Goal: Book appointment/travel/reservation

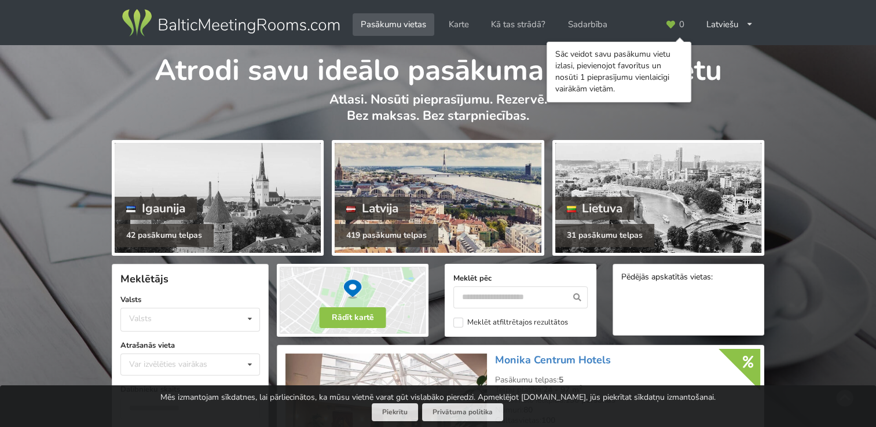
click at [521, 175] on div at bounding box center [438, 198] width 206 height 110
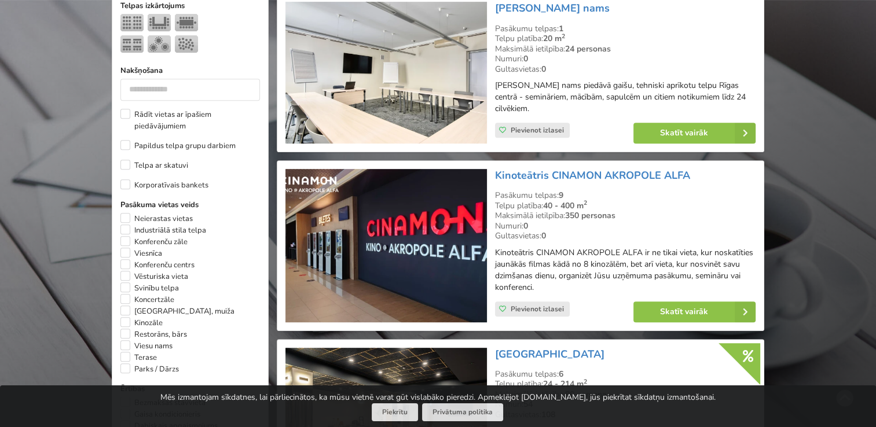
scroll to position [521, 0]
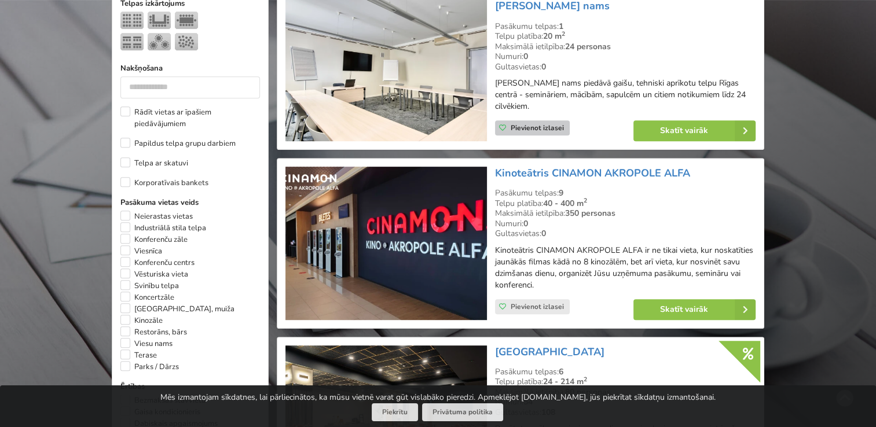
click at [500, 126] on icon at bounding box center [502, 127] width 7 height 7
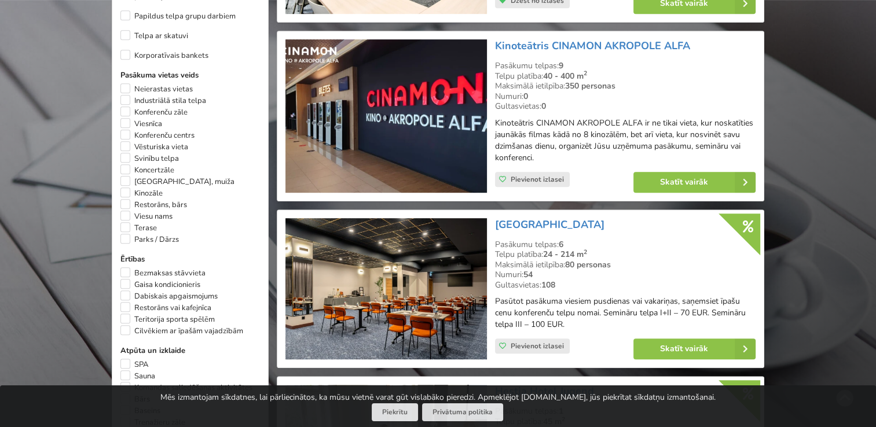
scroll to position [695, 0]
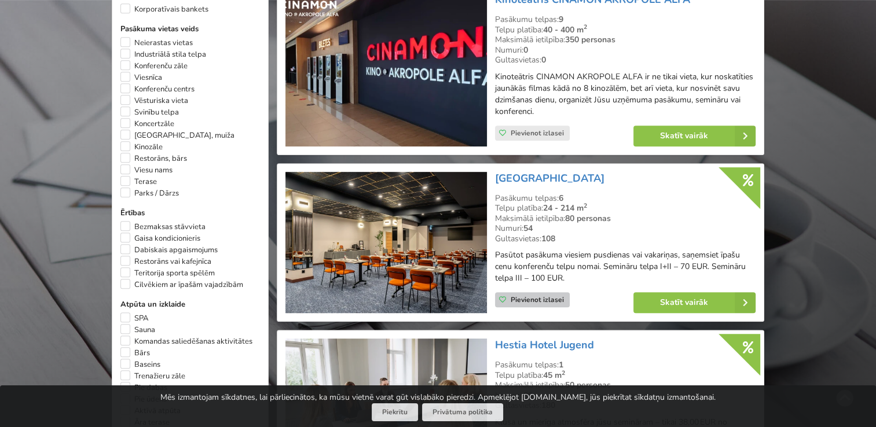
click at [500, 295] on div "Pievienot izlasei" at bounding box center [532, 299] width 75 height 15
click at [669, 305] on link "Skatīt vairāk" at bounding box center [694, 302] width 122 height 21
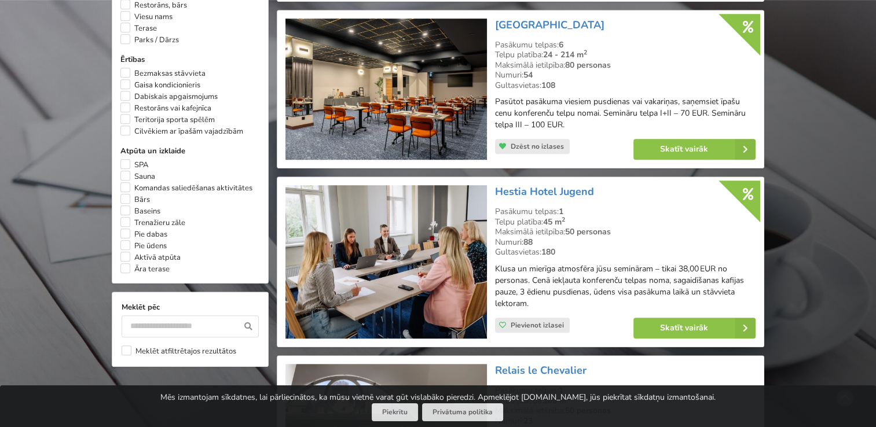
scroll to position [868, 0]
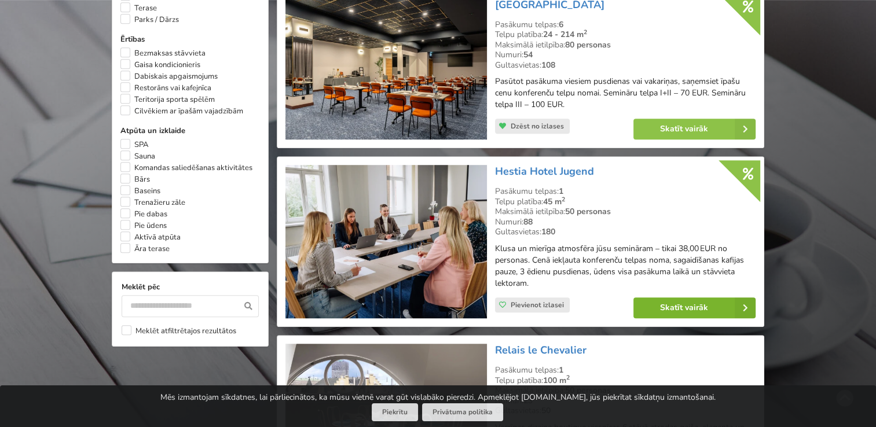
click at [700, 300] on link "Skatīt vairāk" at bounding box center [694, 308] width 122 height 21
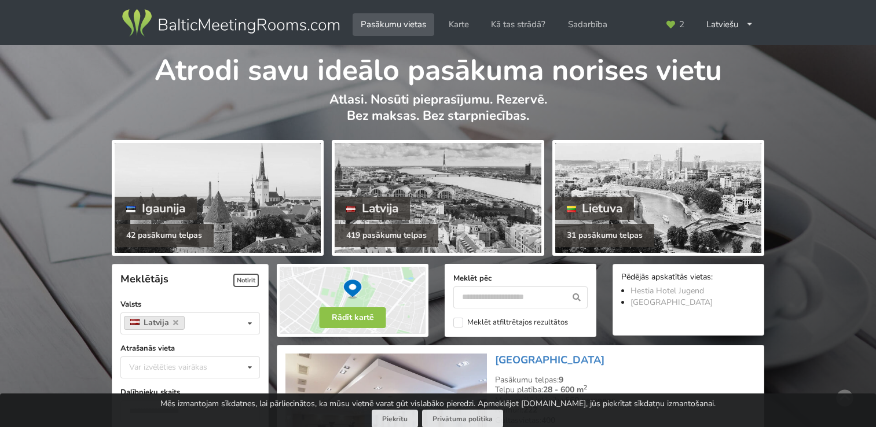
scroll to position [868, 0]
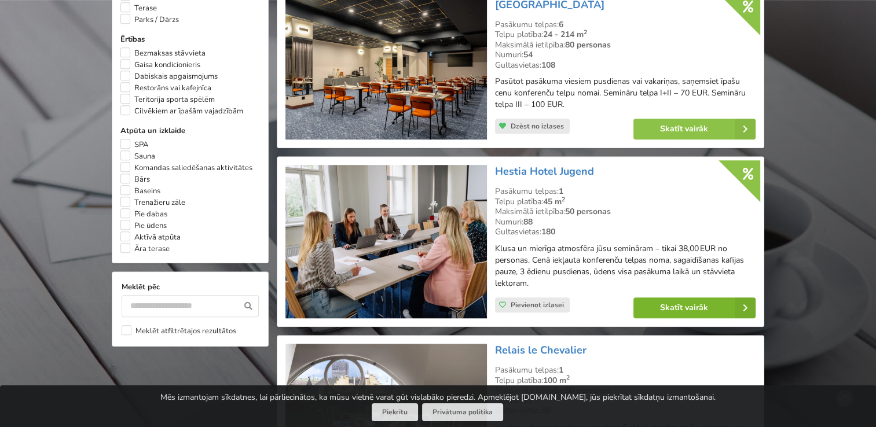
click at [711, 302] on link "Skatīt vairāk" at bounding box center [694, 308] width 122 height 21
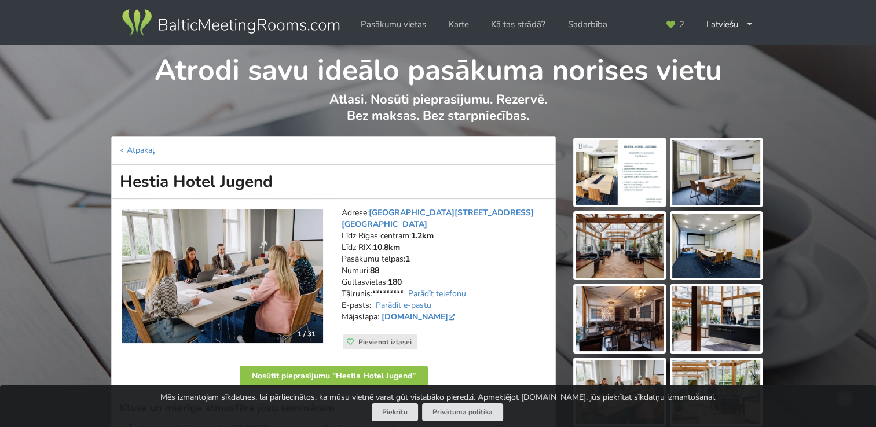
click at [689, 175] on img at bounding box center [716, 172] width 88 height 65
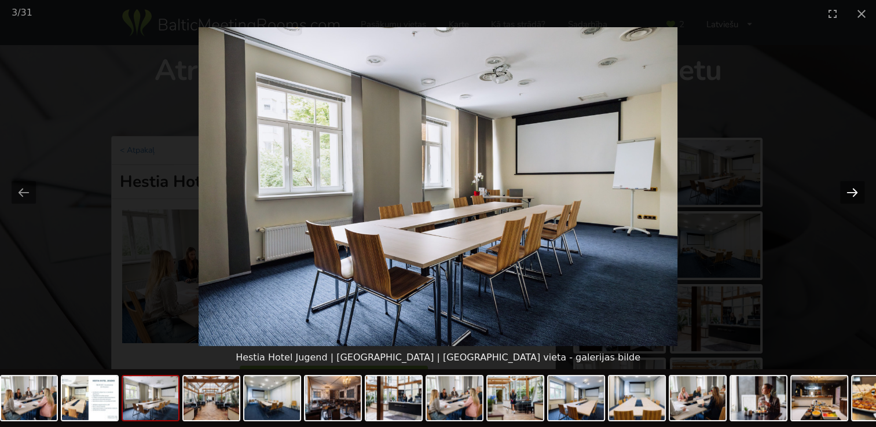
click at [856, 192] on button "Next slide" at bounding box center [852, 192] width 24 height 23
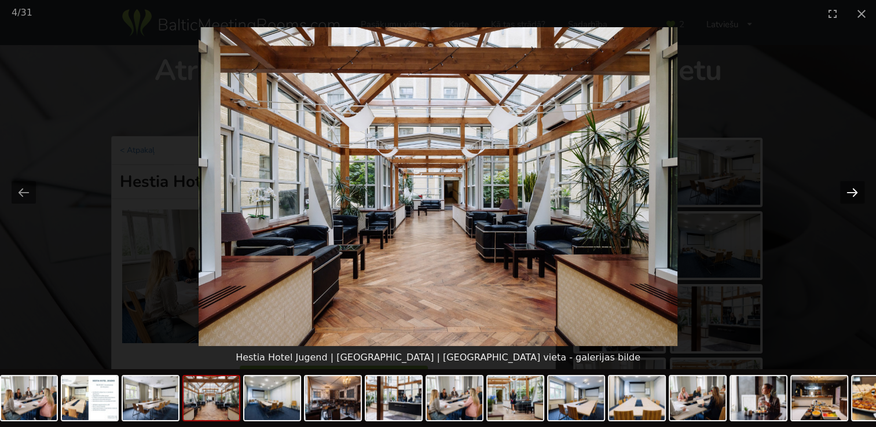
click at [856, 191] on button "Next slide" at bounding box center [852, 192] width 24 height 23
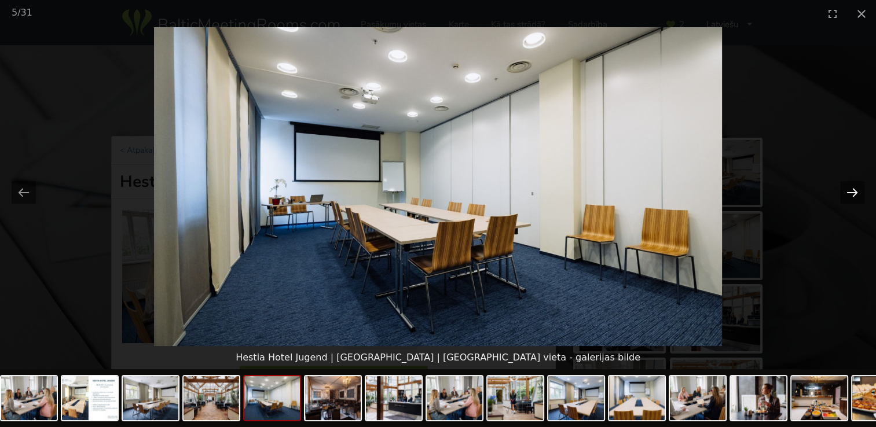
click at [856, 191] on button "Next slide" at bounding box center [852, 192] width 24 height 23
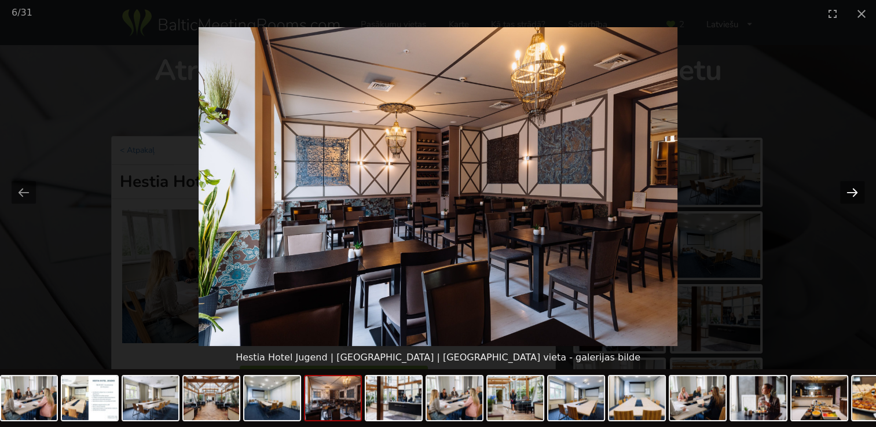
click at [856, 191] on button "Next slide" at bounding box center [852, 192] width 24 height 23
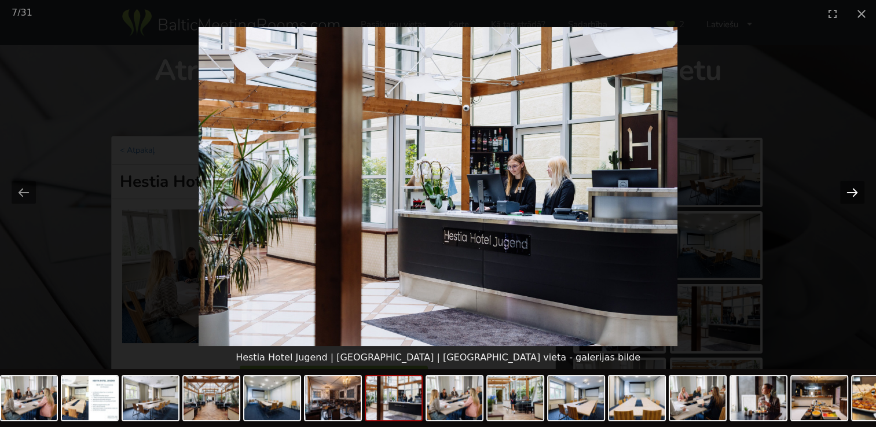
click at [856, 191] on button "Next slide" at bounding box center [852, 192] width 24 height 23
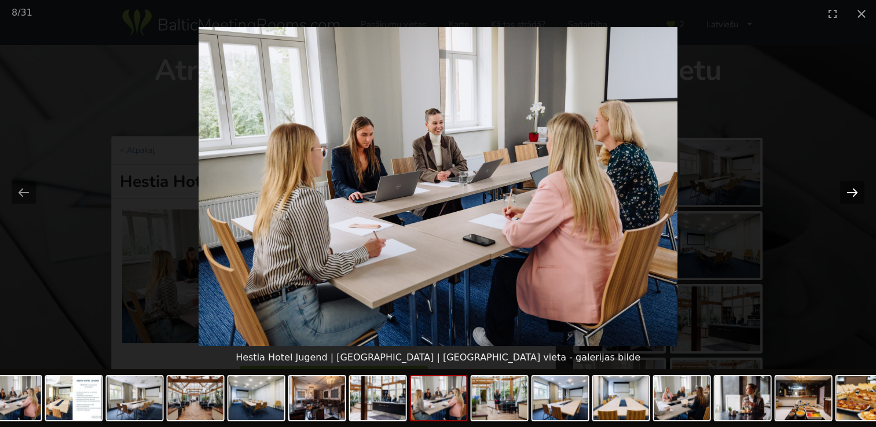
click at [856, 191] on button "Next slide" at bounding box center [852, 192] width 24 height 23
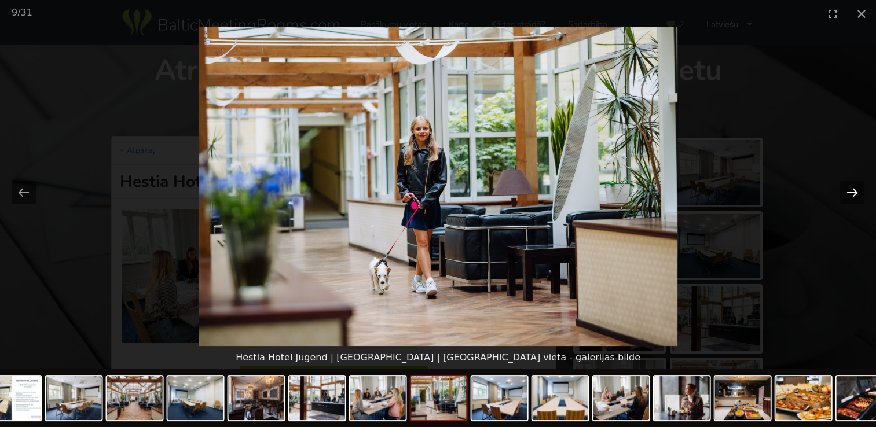
click at [856, 191] on button "Next slide" at bounding box center [852, 192] width 24 height 23
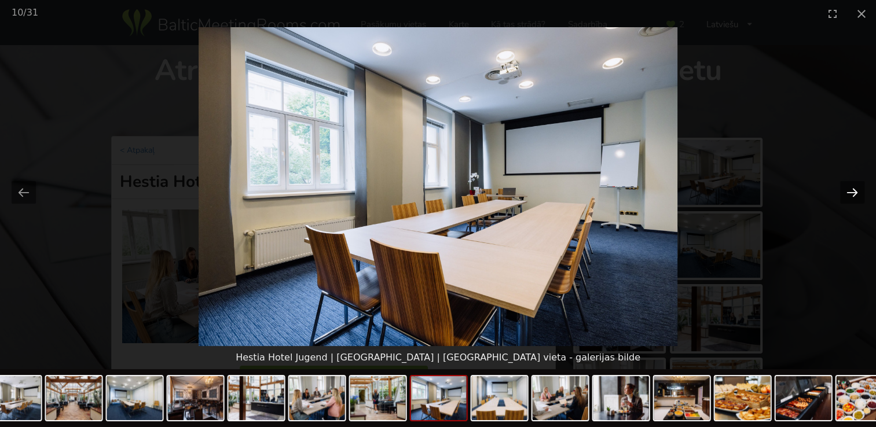
click at [856, 191] on button "Next slide" at bounding box center [852, 192] width 24 height 23
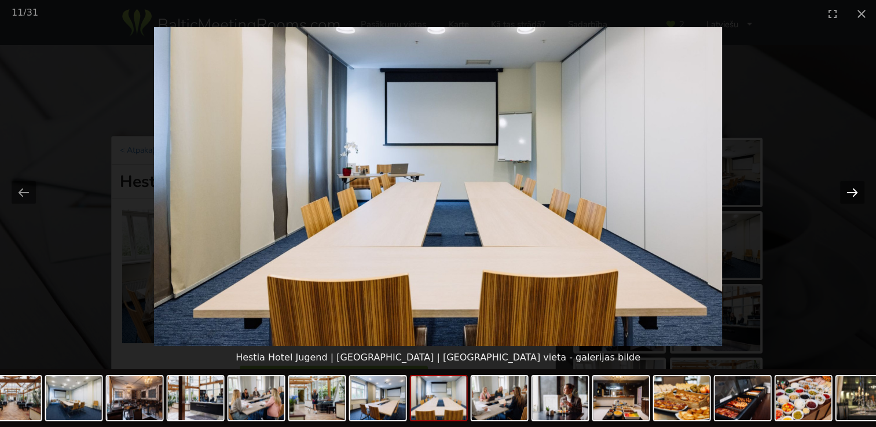
click at [856, 191] on button "Next slide" at bounding box center [852, 192] width 24 height 23
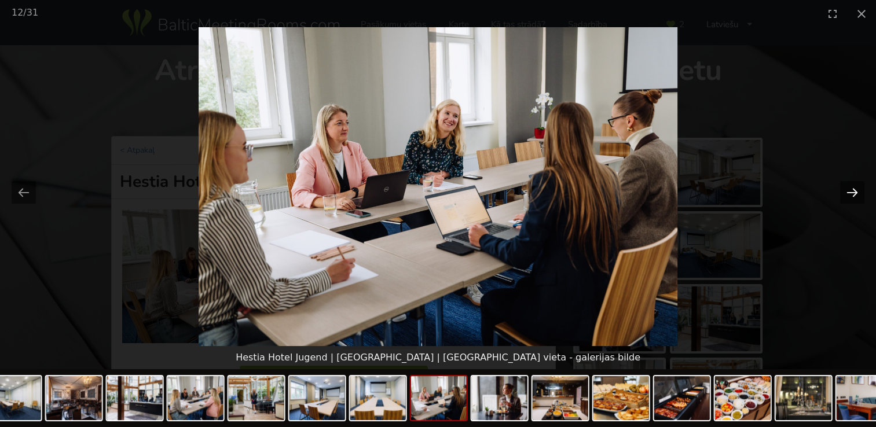
click at [856, 191] on button "Next slide" at bounding box center [852, 192] width 24 height 23
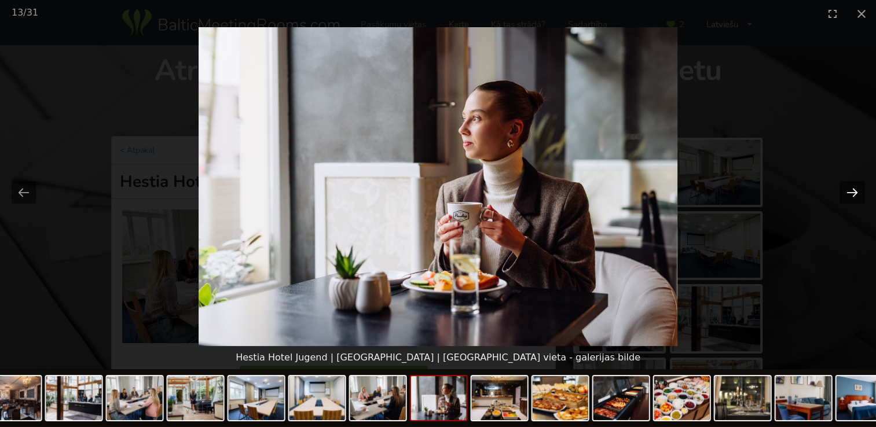
click at [856, 191] on button "Next slide" at bounding box center [852, 192] width 24 height 23
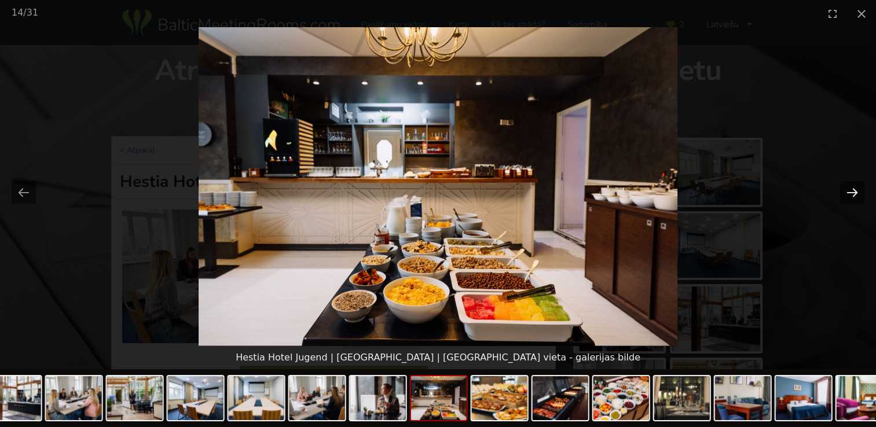
click at [856, 191] on button "Next slide" at bounding box center [852, 192] width 24 height 23
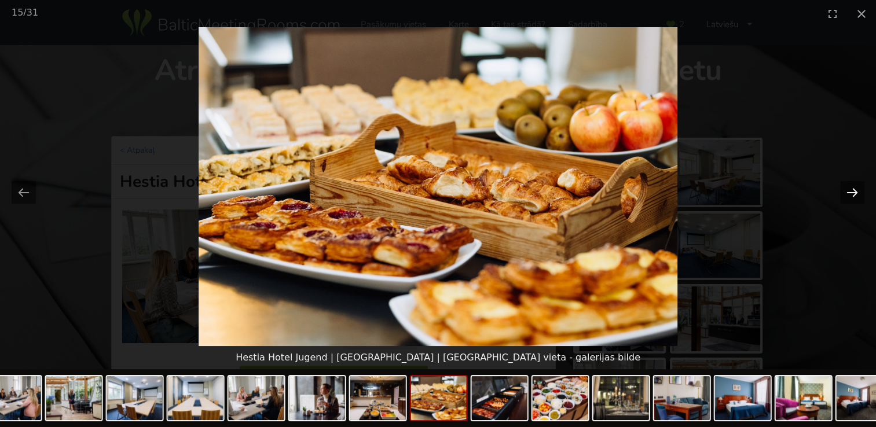
click at [856, 191] on button "Next slide" at bounding box center [852, 192] width 24 height 23
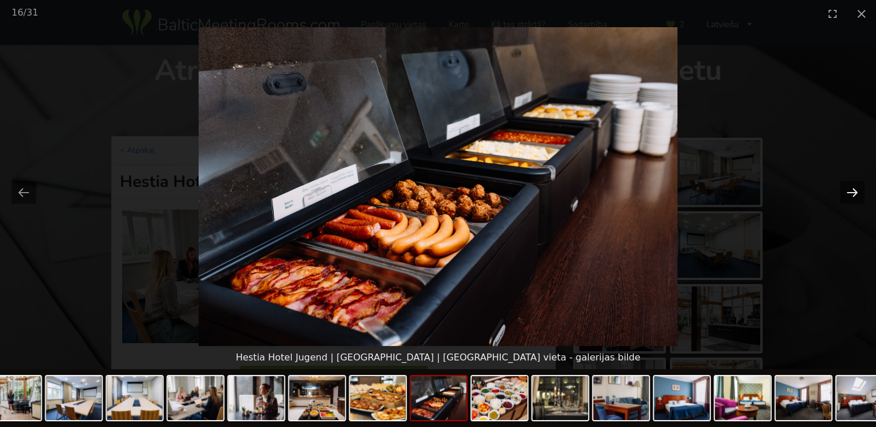
click at [856, 191] on button "Next slide" at bounding box center [852, 192] width 24 height 23
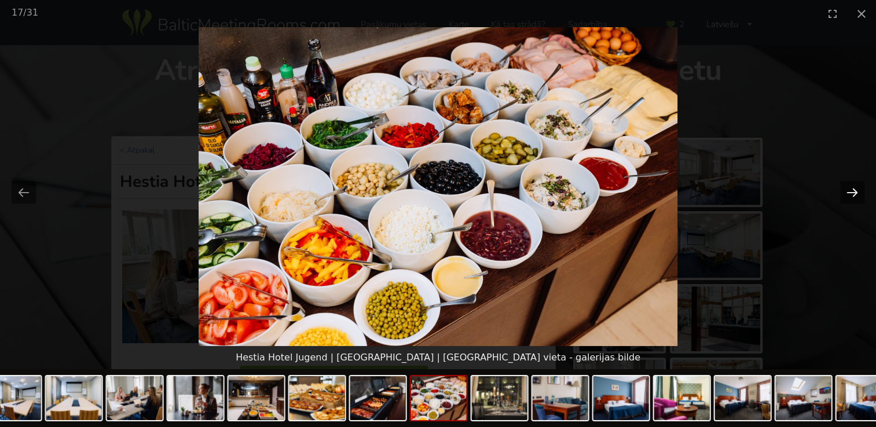
click at [856, 191] on button "Next slide" at bounding box center [852, 192] width 24 height 23
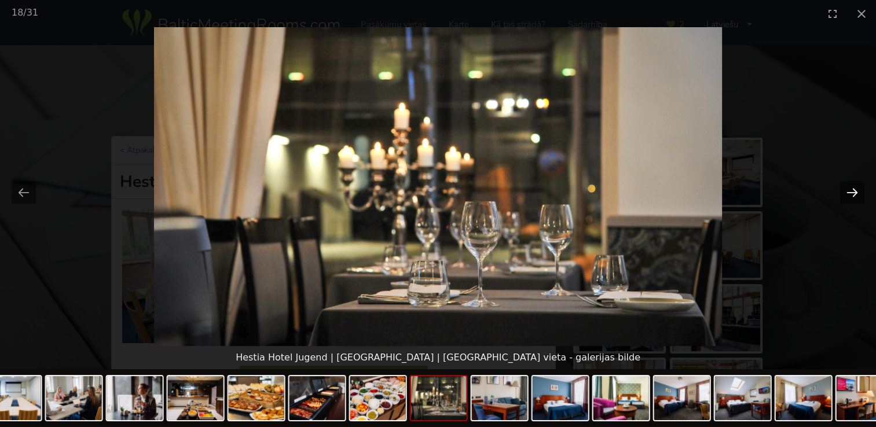
click at [856, 191] on button "Next slide" at bounding box center [852, 192] width 24 height 23
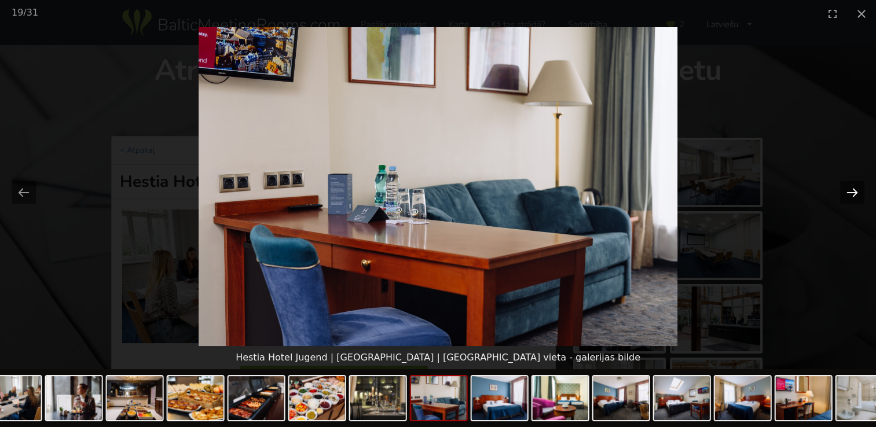
click at [856, 191] on button "Next slide" at bounding box center [852, 192] width 24 height 23
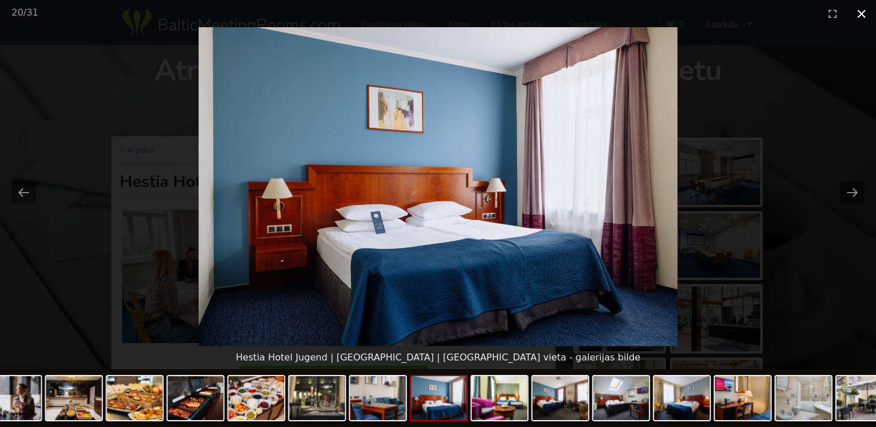
click at [860, 15] on button "Close gallery" at bounding box center [861, 13] width 29 height 27
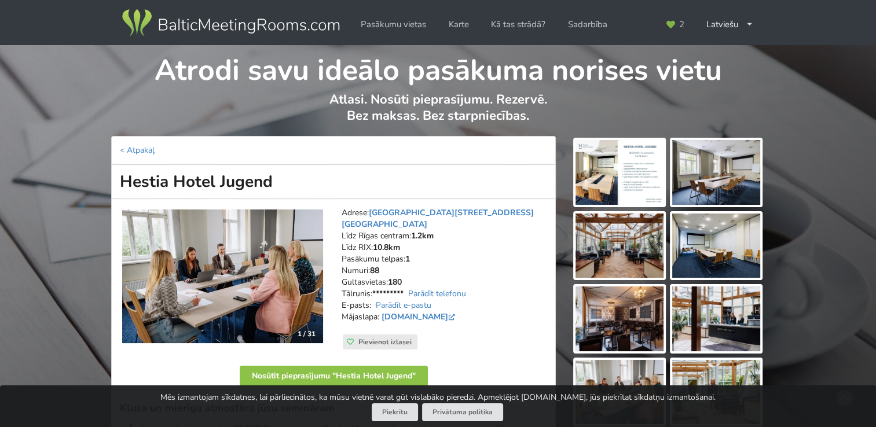
click at [347, 339] on icon at bounding box center [350, 342] width 7 height 7
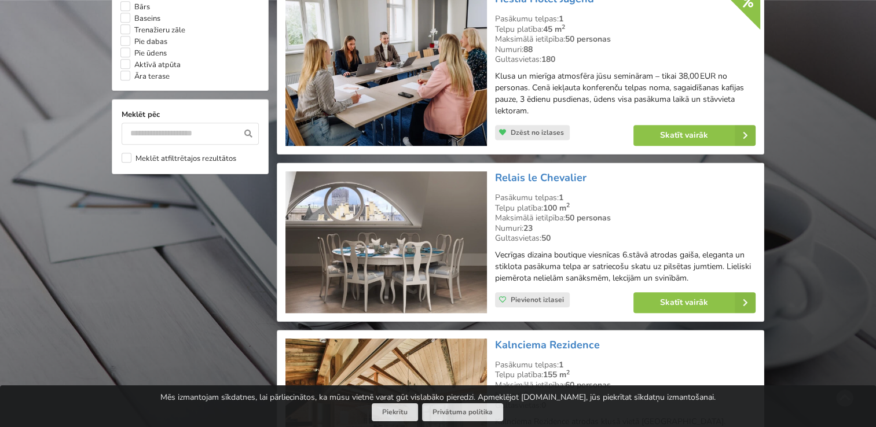
scroll to position [1042, 0]
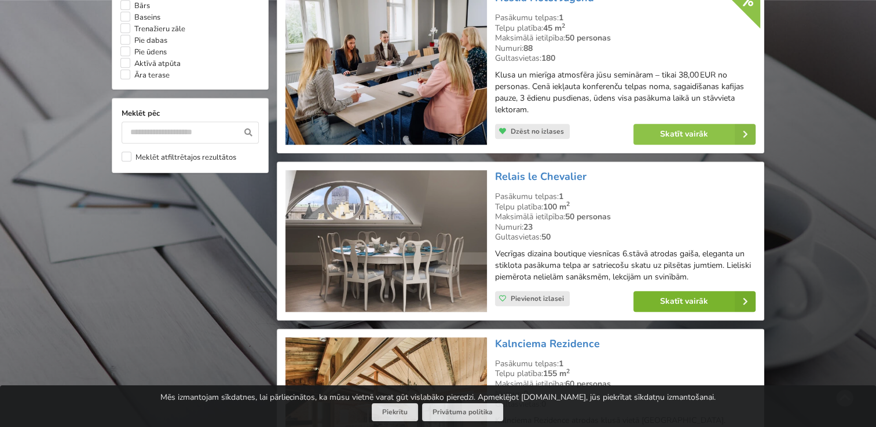
click at [681, 300] on link "Skatīt vairāk" at bounding box center [694, 301] width 122 height 21
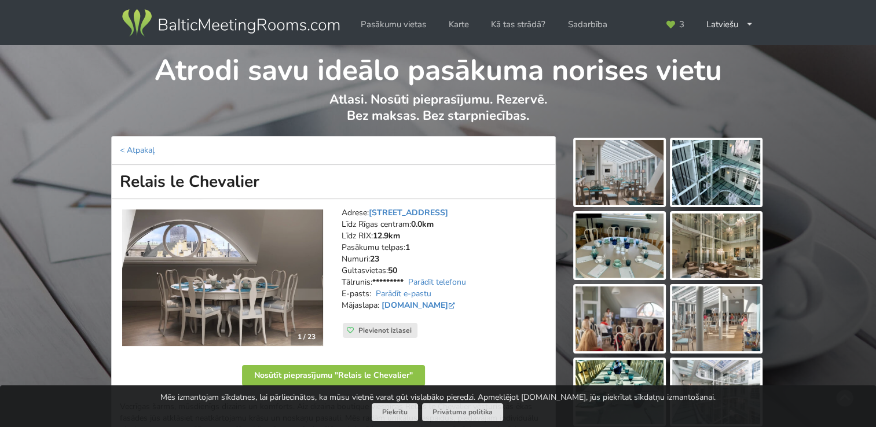
click at [642, 170] on img at bounding box center [619, 172] width 88 height 65
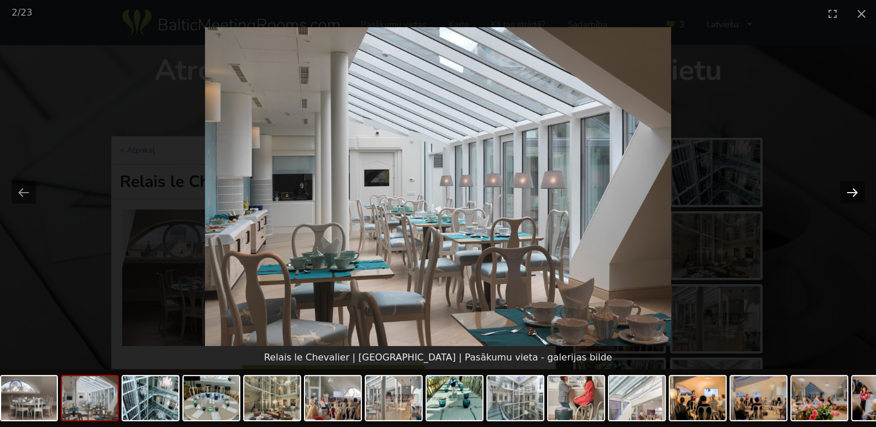
click at [855, 190] on button "Next slide" at bounding box center [852, 192] width 24 height 23
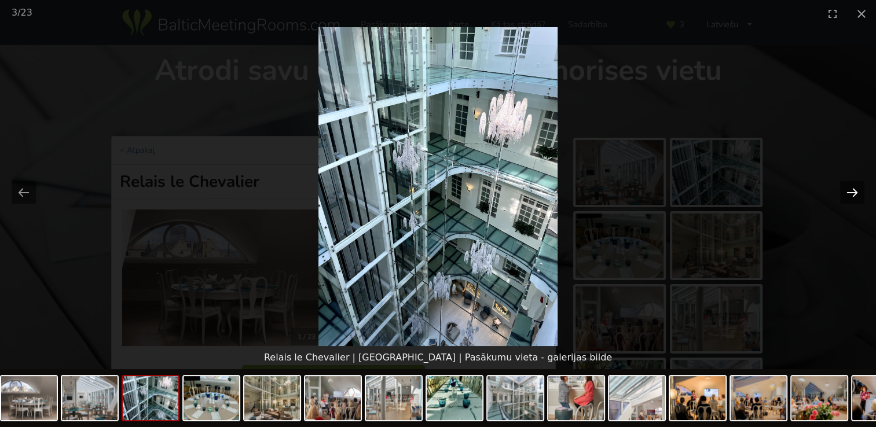
click at [855, 190] on button "Next slide" at bounding box center [852, 192] width 24 height 23
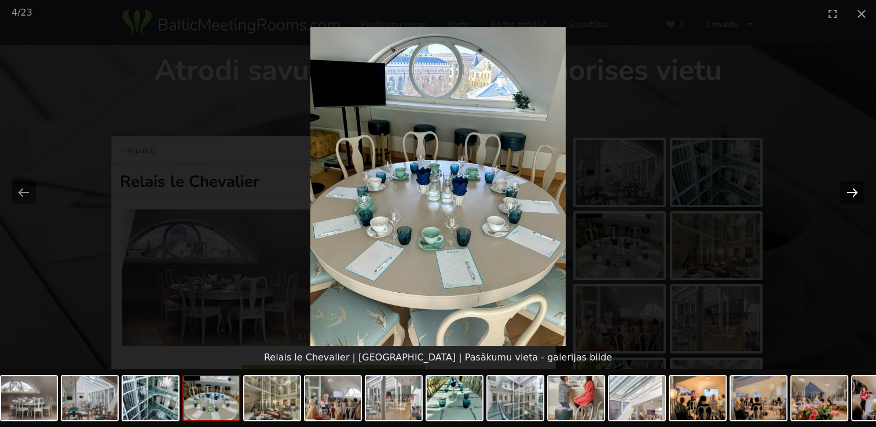
click at [855, 190] on button "Next slide" at bounding box center [852, 192] width 24 height 23
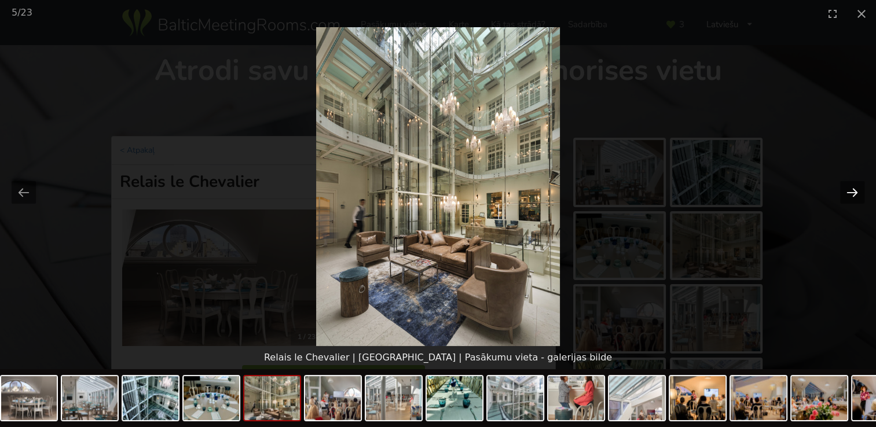
click at [855, 190] on button "Next slide" at bounding box center [852, 192] width 24 height 23
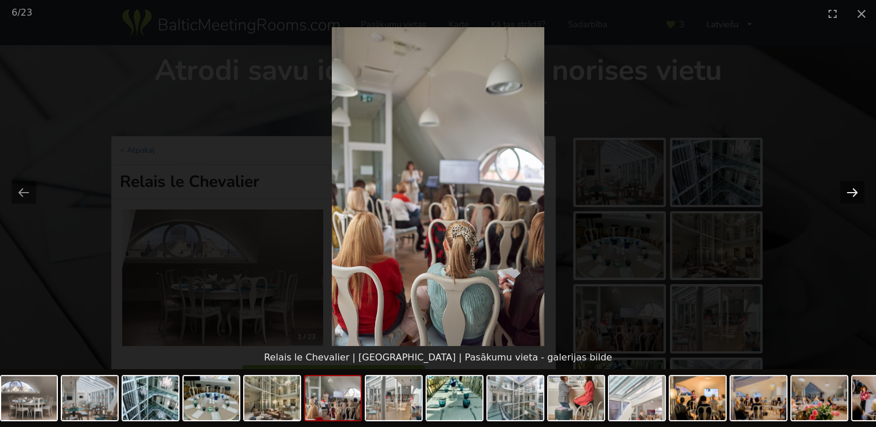
click at [855, 190] on button "Next slide" at bounding box center [852, 192] width 24 height 23
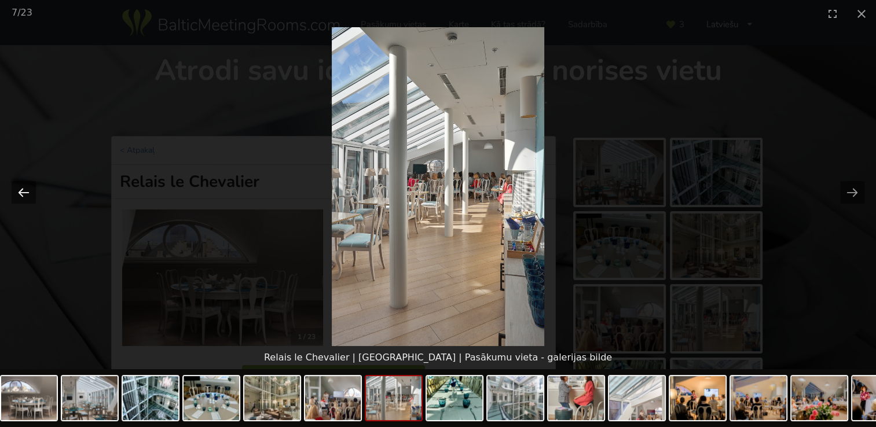
click at [25, 190] on button "Previous slide" at bounding box center [24, 192] width 24 height 23
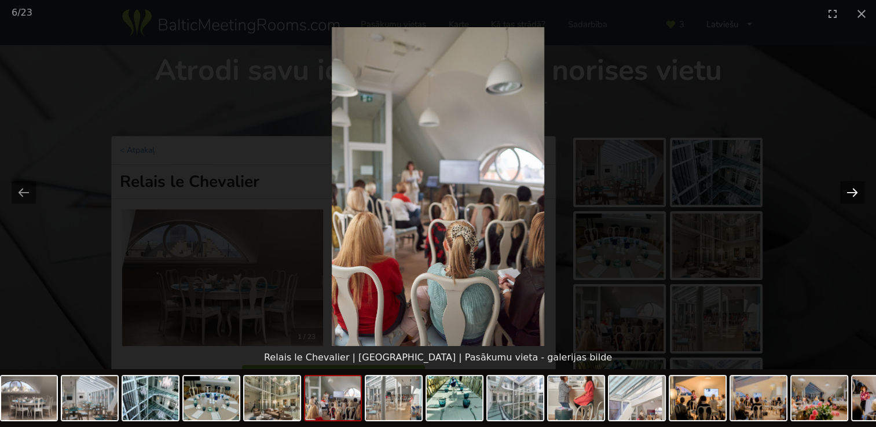
click at [855, 189] on button "Next slide" at bounding box center [852, 192] width 24 height 23
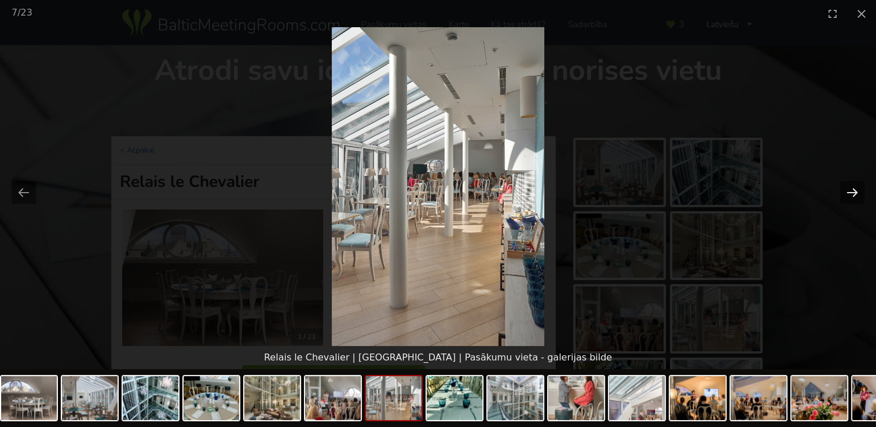
click at [855, 189] on button "Next slide" at bounding box center [852, 192] width 24 height 23
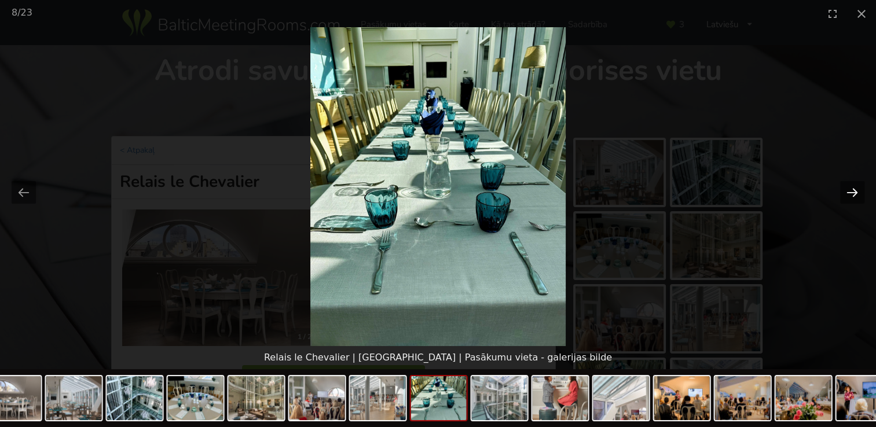
click at [855, 189] on button "Next slide" at bounding box center [852, 192] width 24 height 23
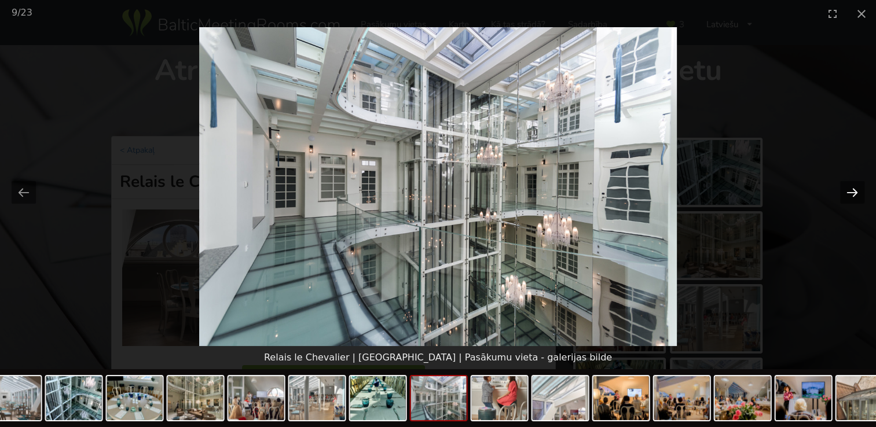
click at [855, 189] on button "Next slide" at bounding box center [852, 192] width 24 height 23
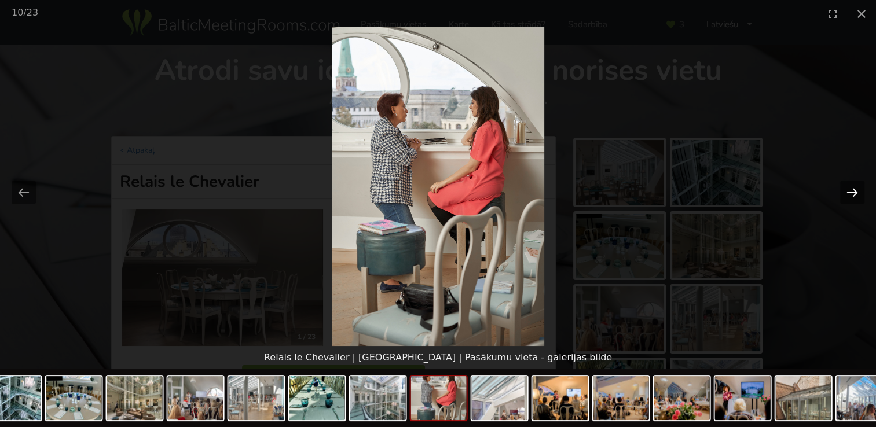
click at [855, 189] on button "Next slide" at bounding box center [852, 192] width 24 height 23
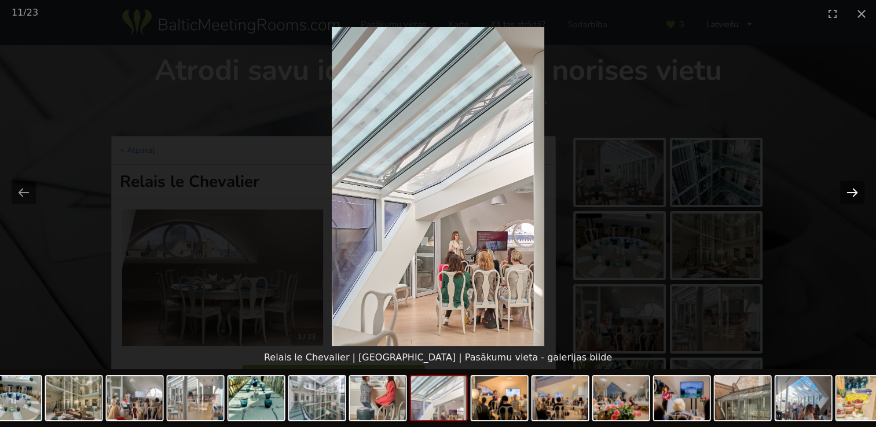
click at [855, 189] on button "Next slide" at bounding box center [852, 192] width 24 height 23
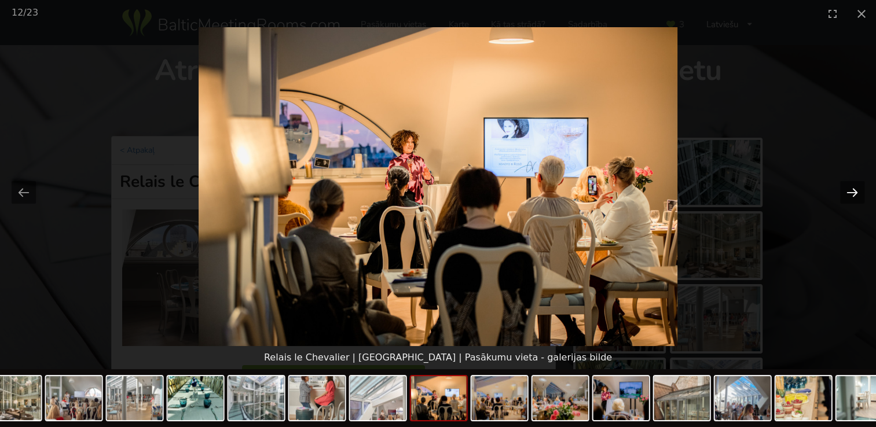
click at [855, 189] on button "Next slide" at bounding box center [852, 192] width 24 height 23
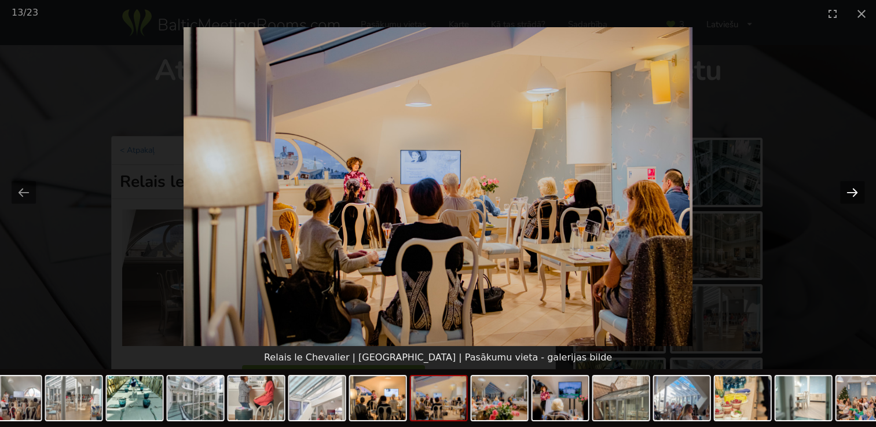
click at [855, 189] on button "Next slide" at bounding box center [852, 192] width 24 height 23
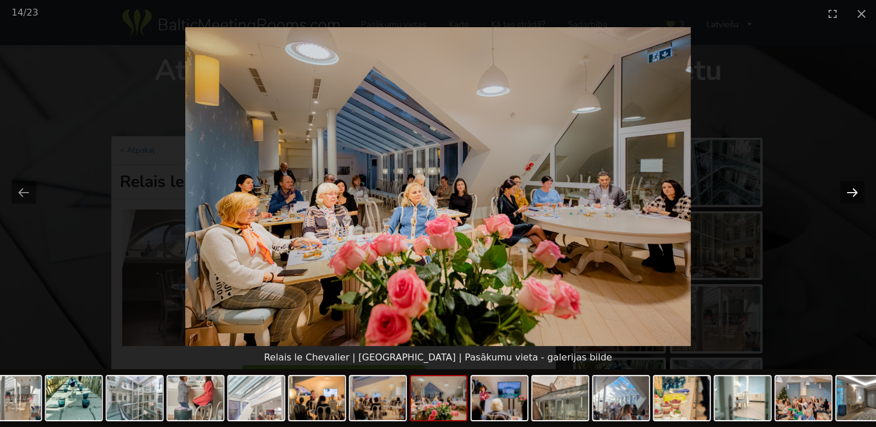
click at [855, 189] on button "Next slide" at bounding box center [852, 192] width 24 height 23
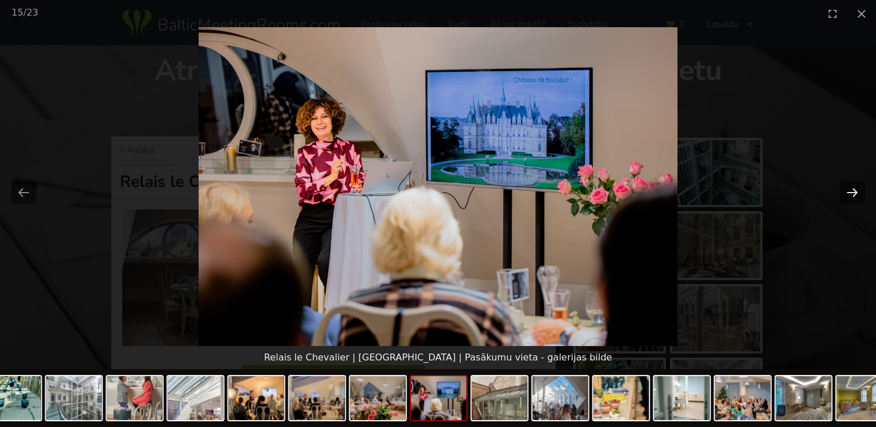
click at [855, 189] on button "Next slide" at bounding box center [852, 192] width 24 height 23
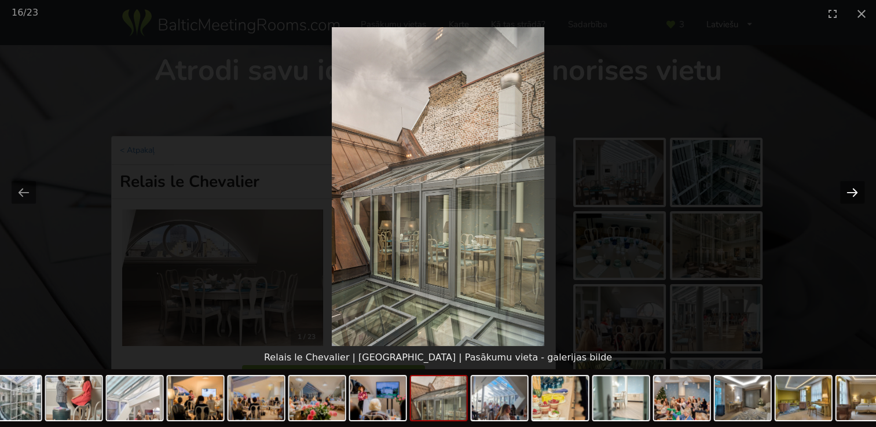
click at [855, 189] on button "Next slide" at bounding box center [852, 192] width 24 height 23
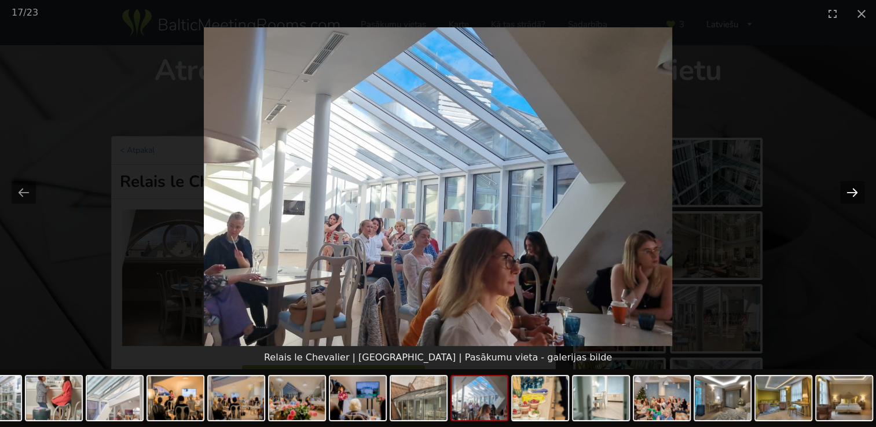
click at [855, 189] on button "Next slide" at bounding box center [852, 192] width 24 height 23
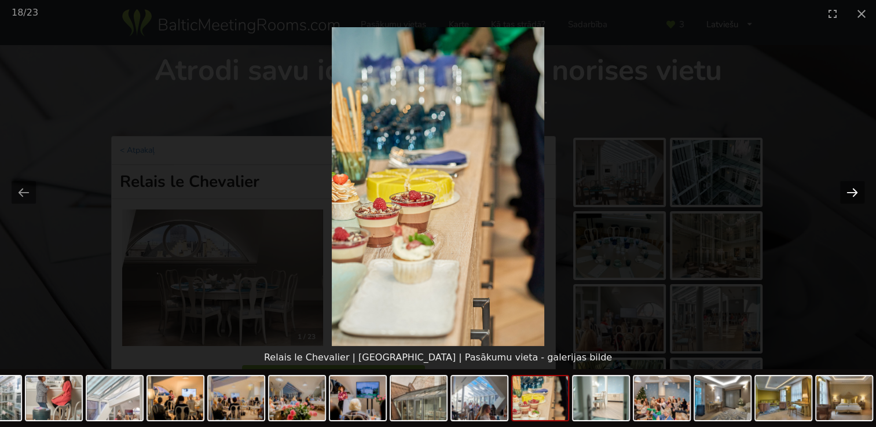
click at [855, 189] on button "Next slide" at bounding box center [852, 192] width 24 height 23
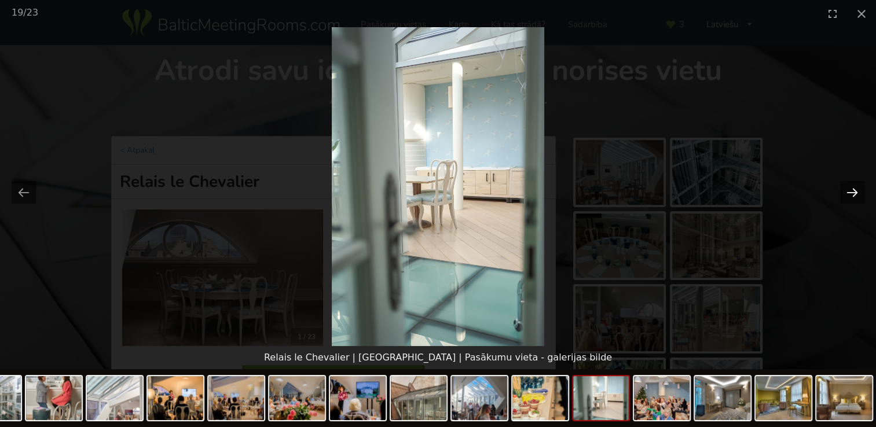
click at [855, 189] on button "Next slide" at bounding box center [852, 192] width 24 height 23
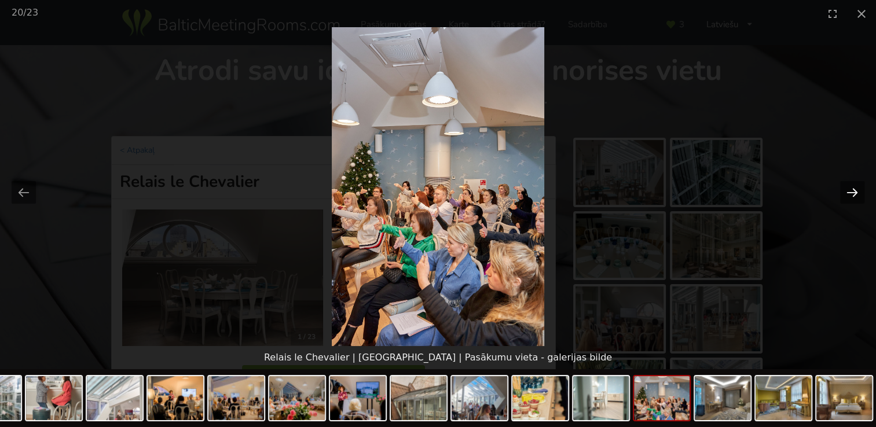
click at [855, 189] on button "Next slide" at bounding box center [852, 192] width 24 height 23
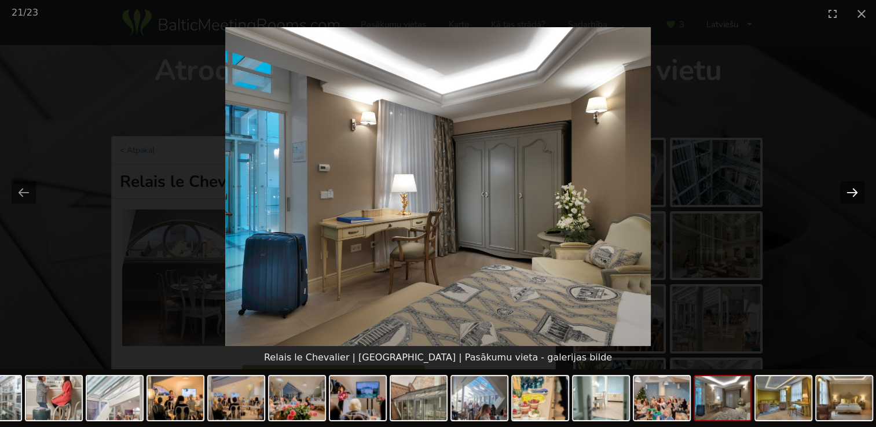
click at [855, 189] on button "Next slide" at bounding box center [852, 192] width 24 height 23
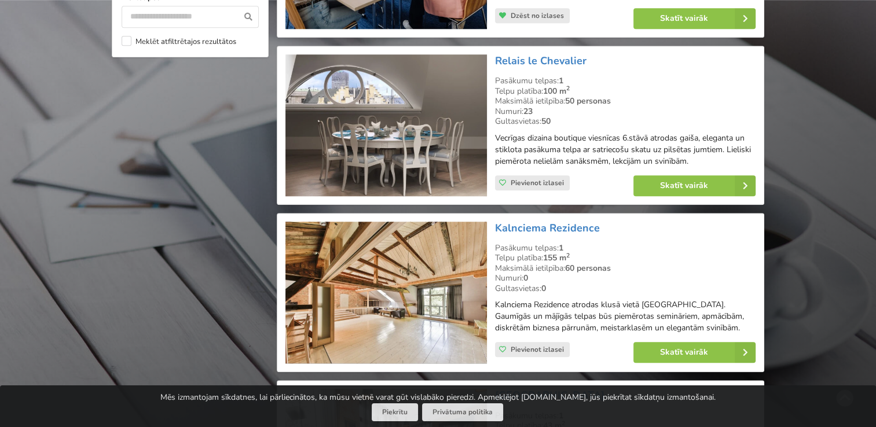
scroll to position [1216, 0]
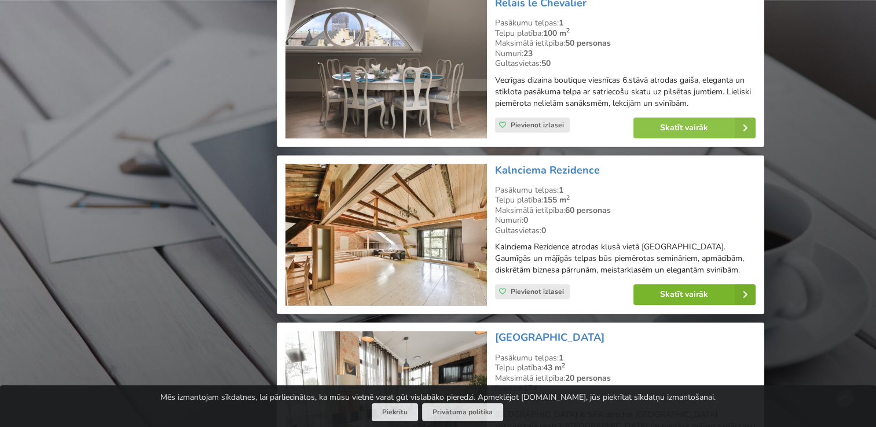
click at [728, 288] on link "Skatīt vairāk" at bounding box center [694, 294] width 122 height 21
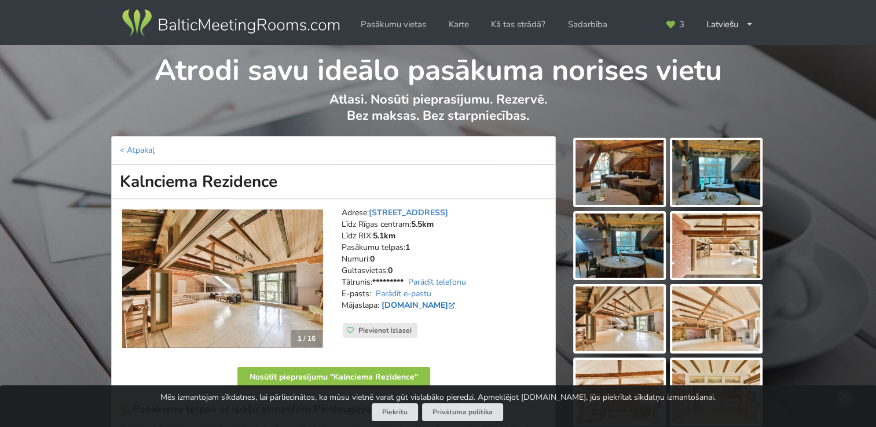
click at [457, 307] on link "[DOMAIN_NAME]" at bounding box center [420, 305] width 76 height 11
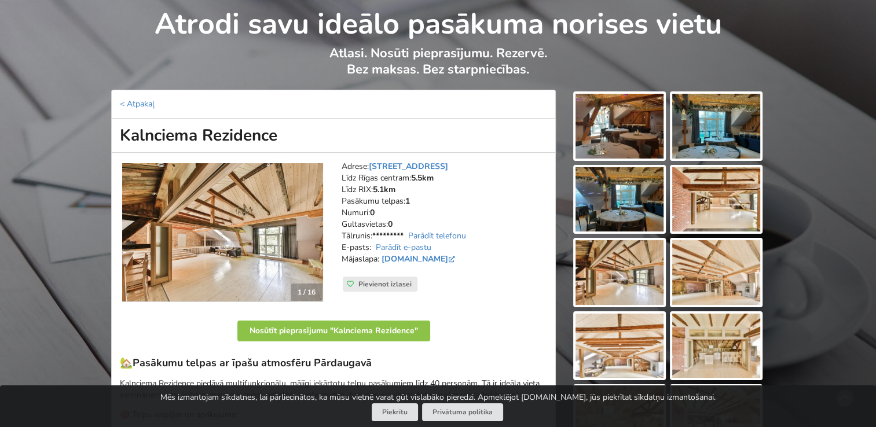
scroll to position [116, 0]
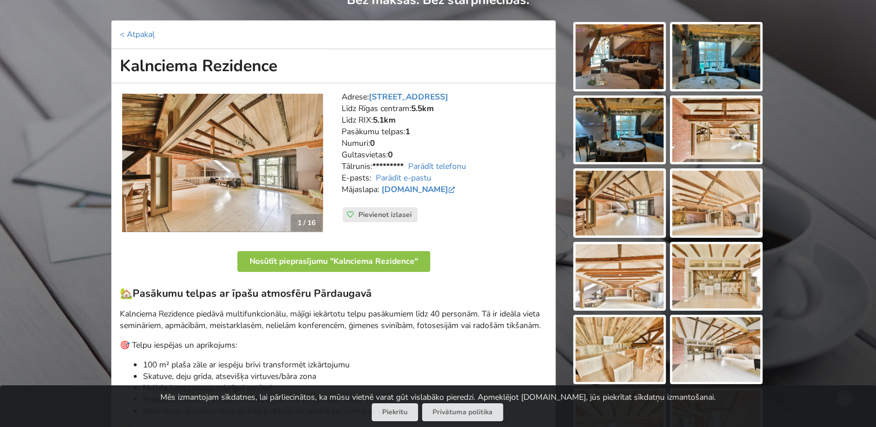
click at [607, 142] on img at bounding box center [619, 130] width 88 height 65
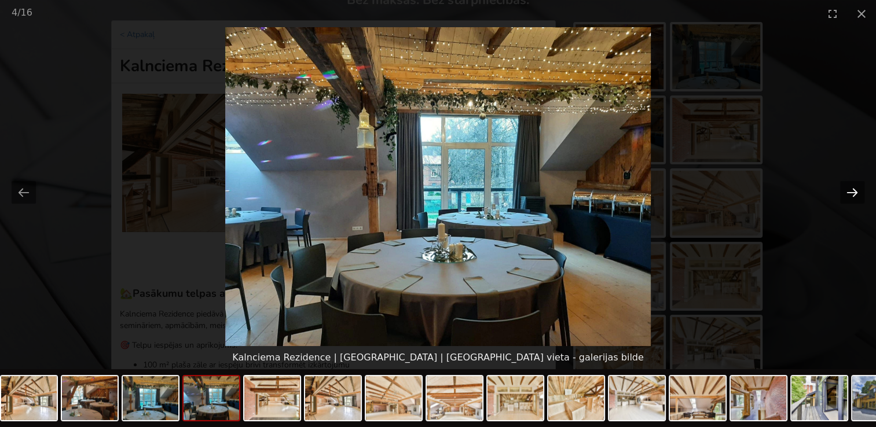
click at [852, 189] on button "Next slide" at bounding box center [852, 192] width 24 height 23
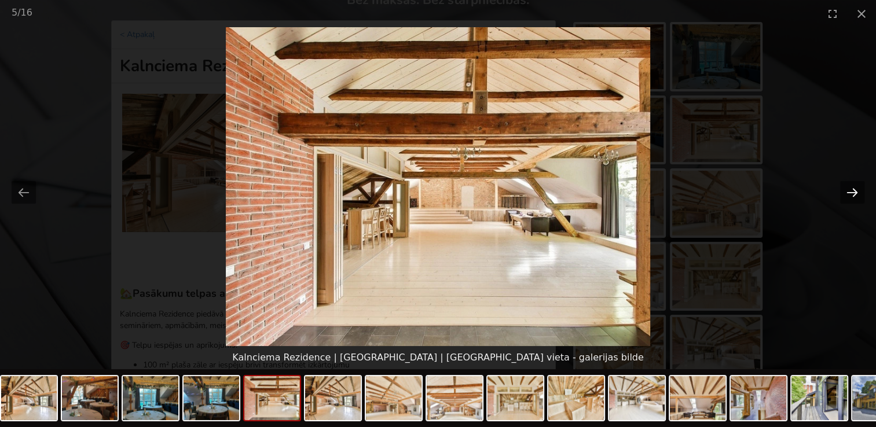
click at [852, 189] on button "Next slide" at bounding box center [852, 192] width 24 height 23
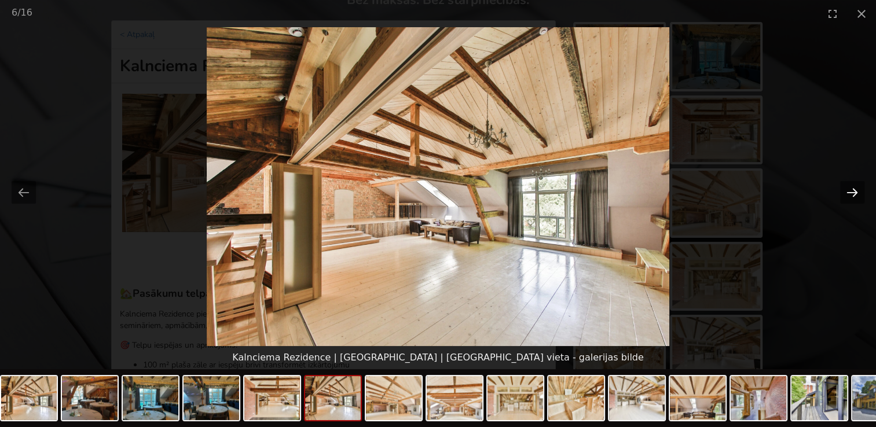
click at [852, 189] on button "Next slide" at bounding box center [852, 192] width 24 height 23
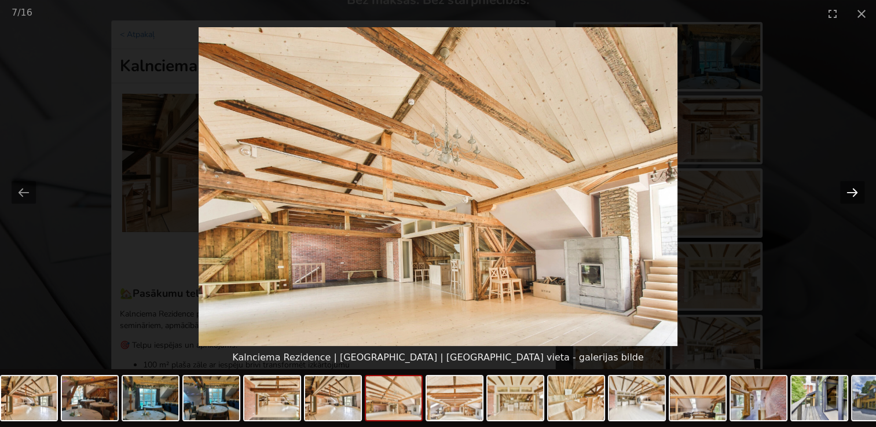
click at [852, 189] on button "Next slide" at bounding box center [852, 192] width 24 height 23
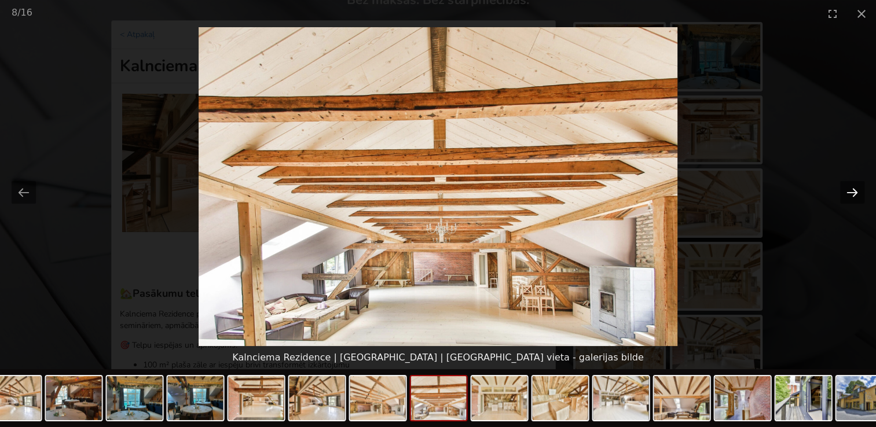
click at [852, 189] on button "Next slide" at bounding box center [852, 192] width 24 height 23
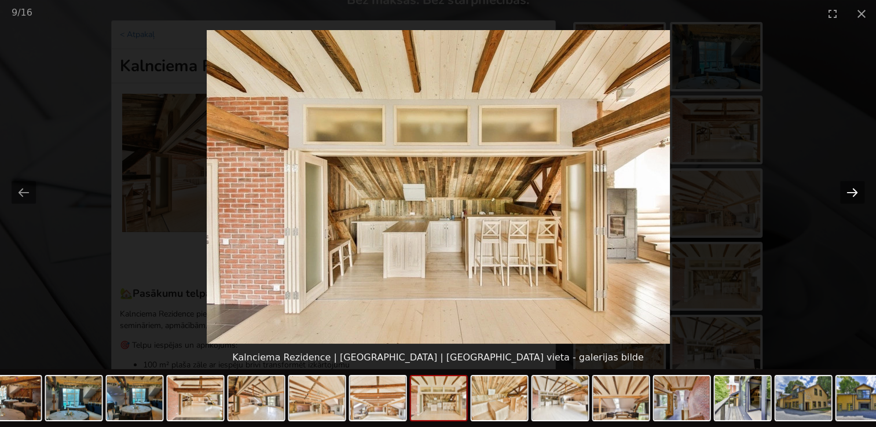
click at [852, 189] on button "Next slide" at bounding box center [852, 192] width 24 height 23
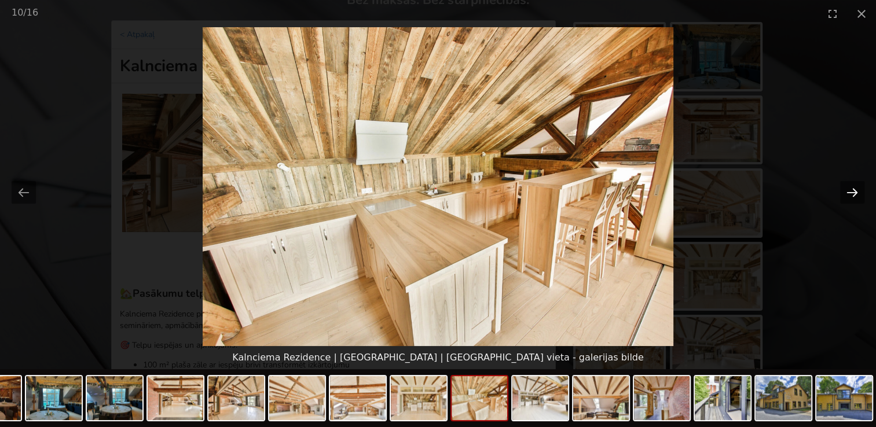
click at [852, 189] on button "Next slide" at bounding box center [852, 192] width 24 height 23
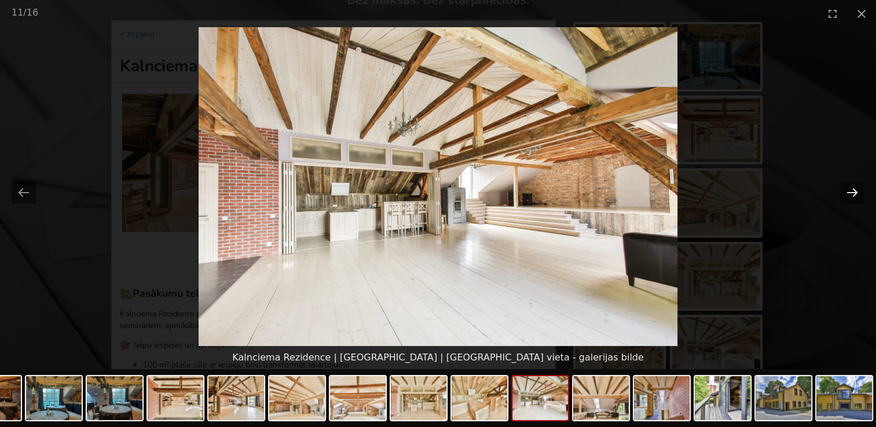
click at [852, 189] on button "Next slide" at bounding box center [852, 192] width 24 height 23
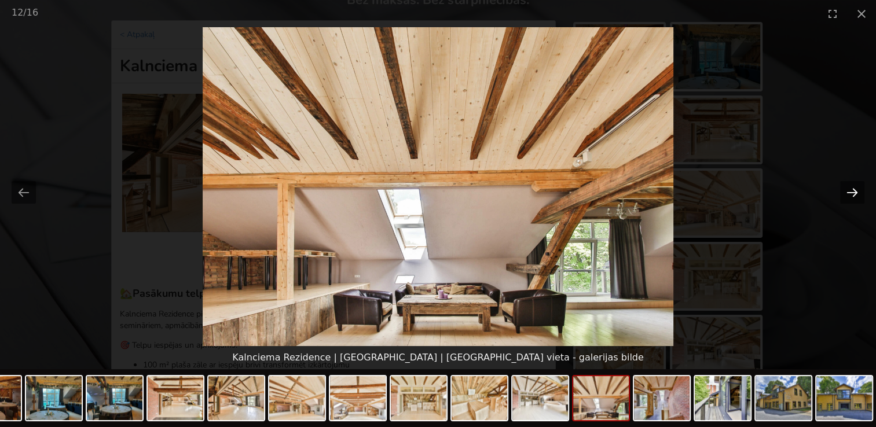
click at [852, 189] on button "Next slide" at bounding box center [852, 192] width 24 height 23
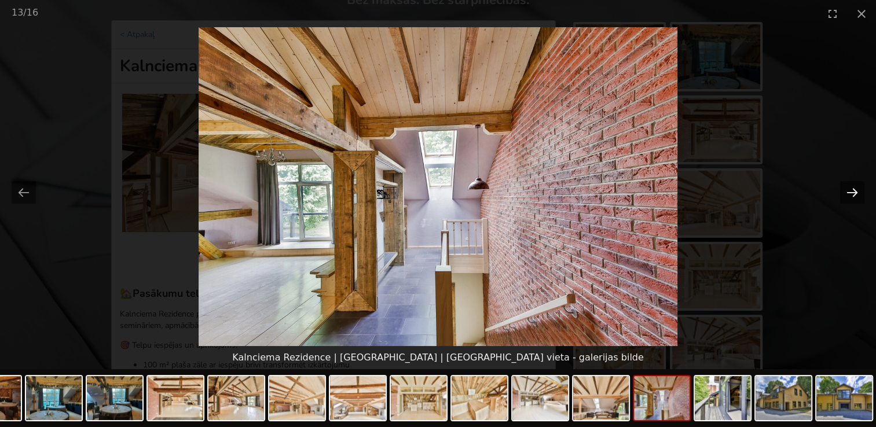
click at [852, 189] on button "Next slide" at bounding box center [852, 192] width 24 height 23
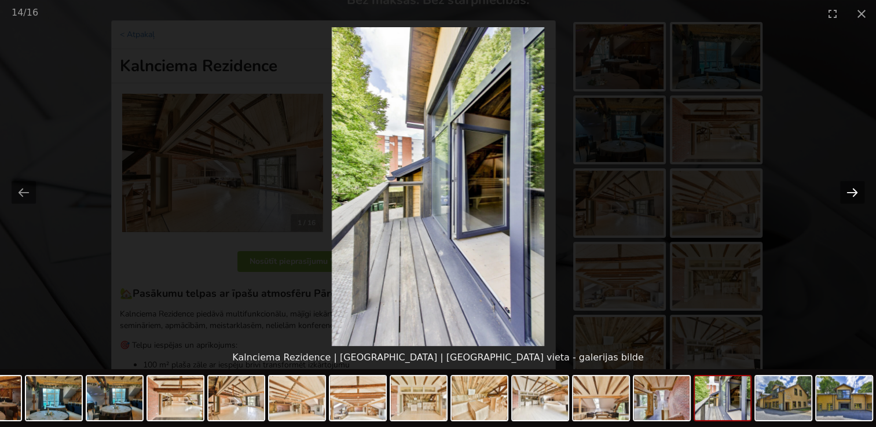
click at [852, 189] on button "Next slide" at bounding box center [852, 192] width 24 height 23
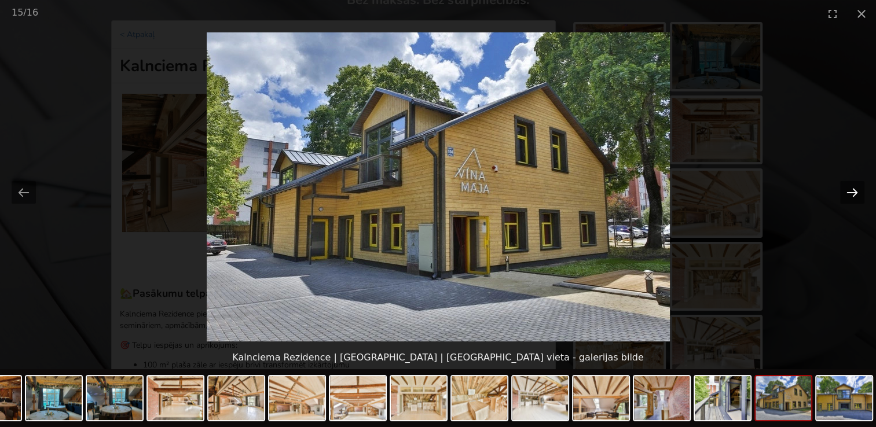
click at [852, 189] on button "Next slide" at bounding box center [852, 192] width 24 height 23
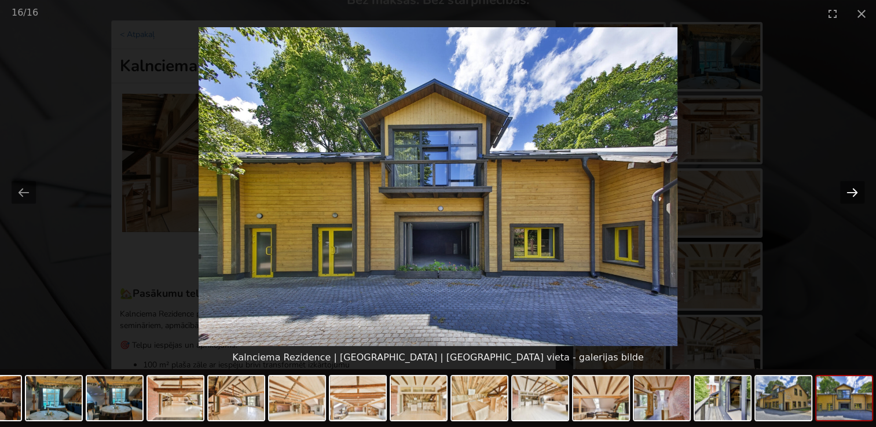
click at [852, 189] on button "Next slide" at bounding box center [852, 192] width 24 height 23
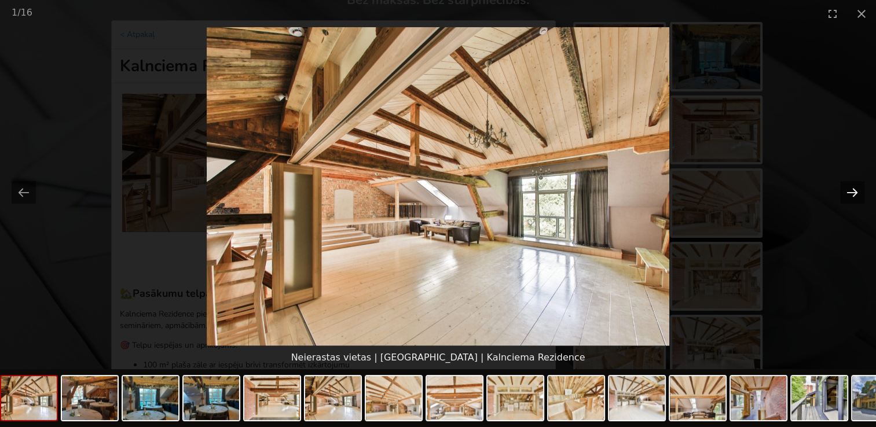
click at [852, 193] on button "Next slide" at bounding box center [852, 192] width 24 height 23
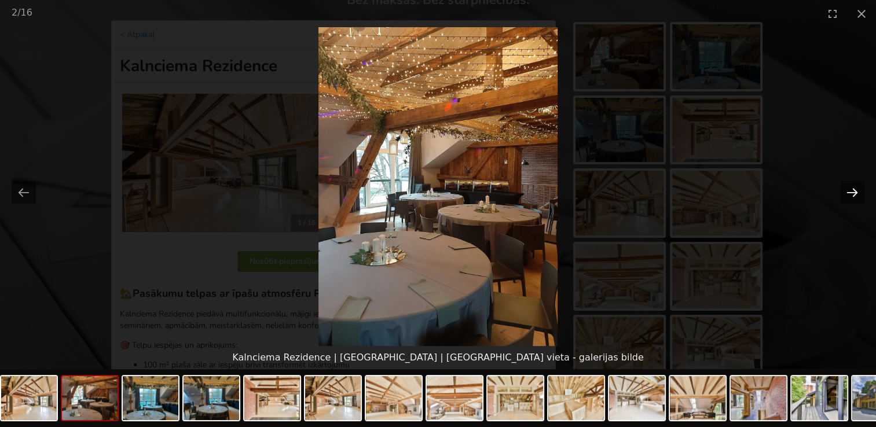
click at [852, 193] on button "Next slide" at bounding box center [852, 192] width 24 height 23
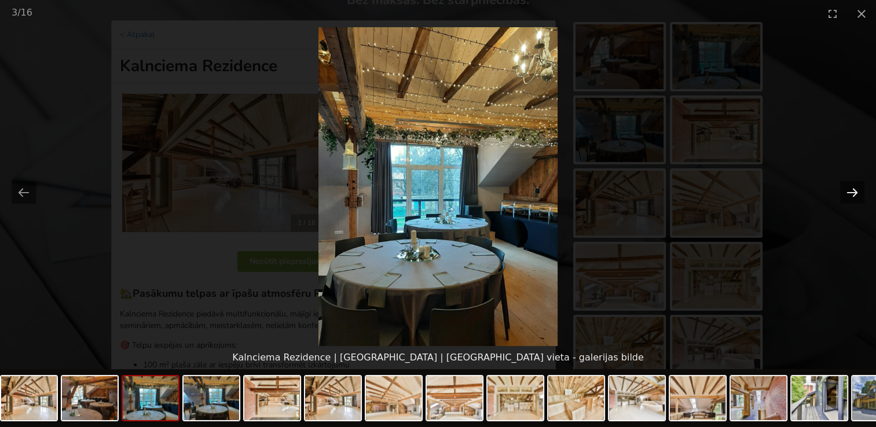
click at [852, 193] on button "Next slide" at bounding box center [852, 192] width 24 height 23
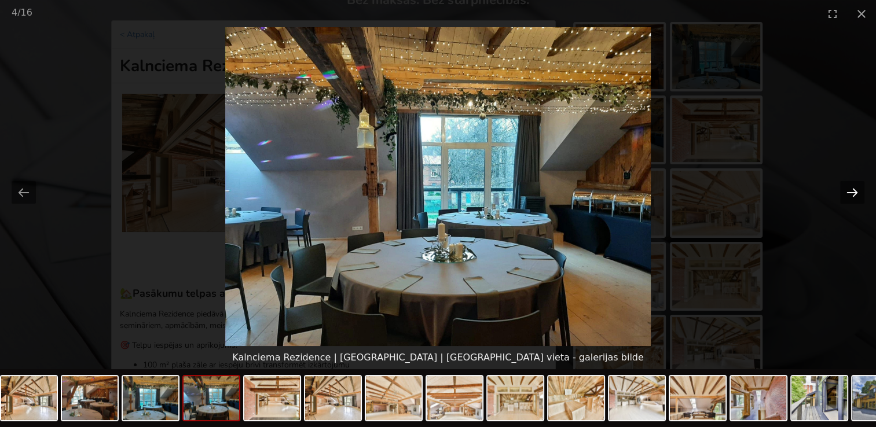
click at [852, 193] on button "Next slide" at bounding box center [852, 192] width 24 height 23
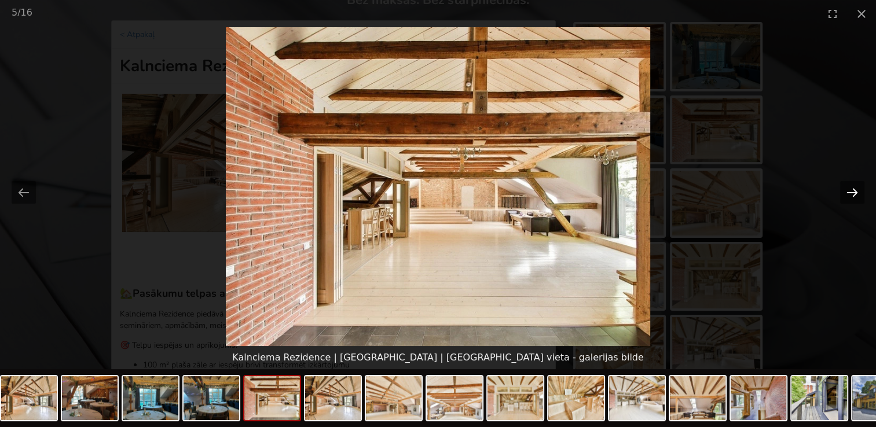
click at [852, 193] on button "Next slide" at bounding box center [852, 192] width 24 height 23
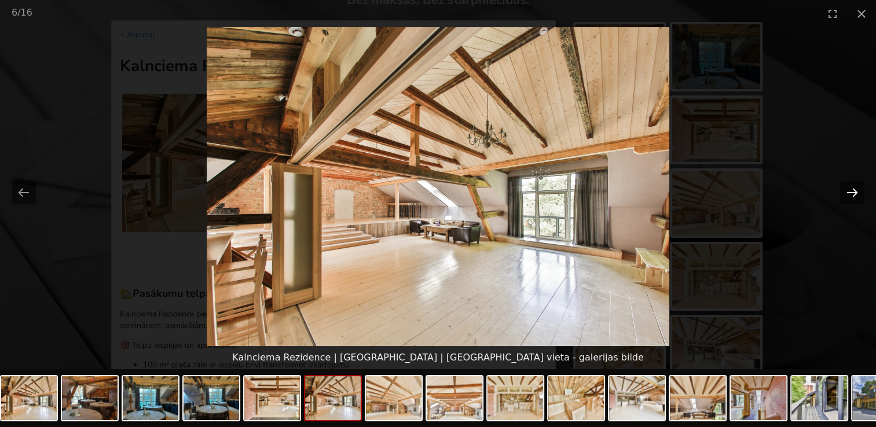
click at [852, 193] on button "Next slide" at bounding box center [852, 192] width 24 height 23
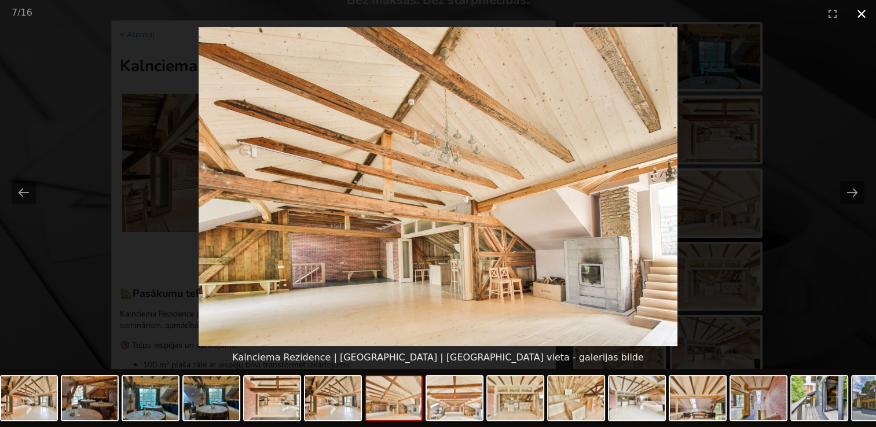
click at [861, 15] on button "Close gallery" at bounding box center [861, 13] width 29 height 27
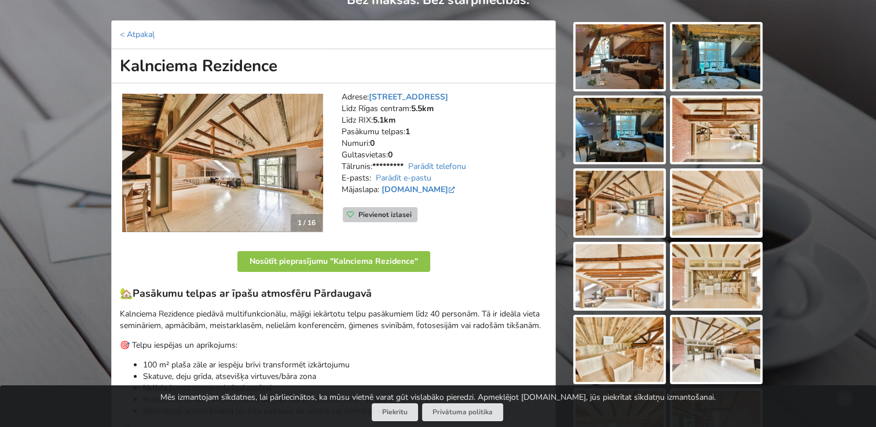
click at [347, 217] on icon at bounding box center [350, 214] width 7 height 7
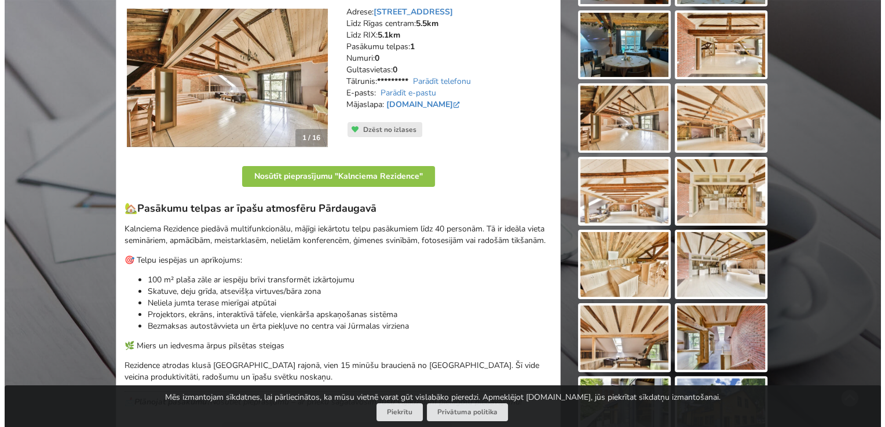
scroll to position [232, 0]
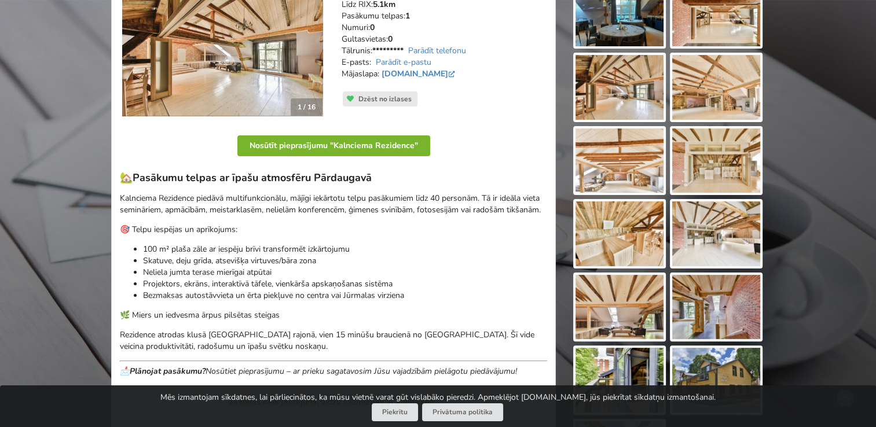
click at [358, 141] on button "Nosūtīt pieprasījumu "Kalnciema Rezidence"" at bounding box center [333, 145] width 193 height 21
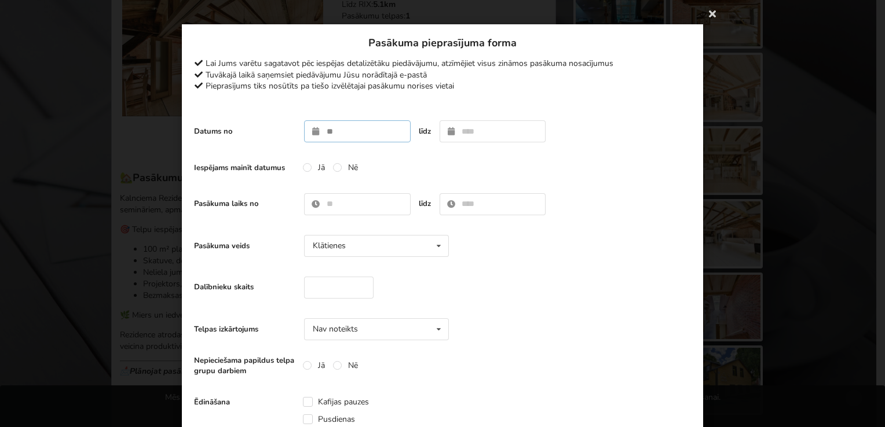
click at [358, 135] on input "text" at bounding box center [357, 131] width 107 height 22
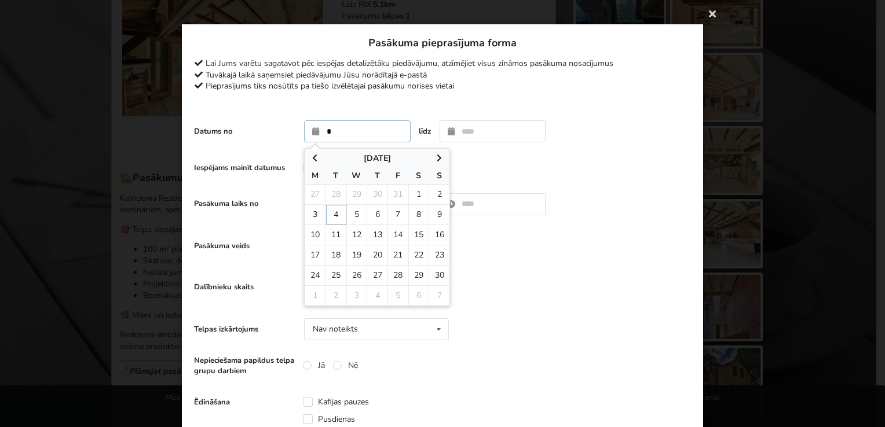
type input "**********"
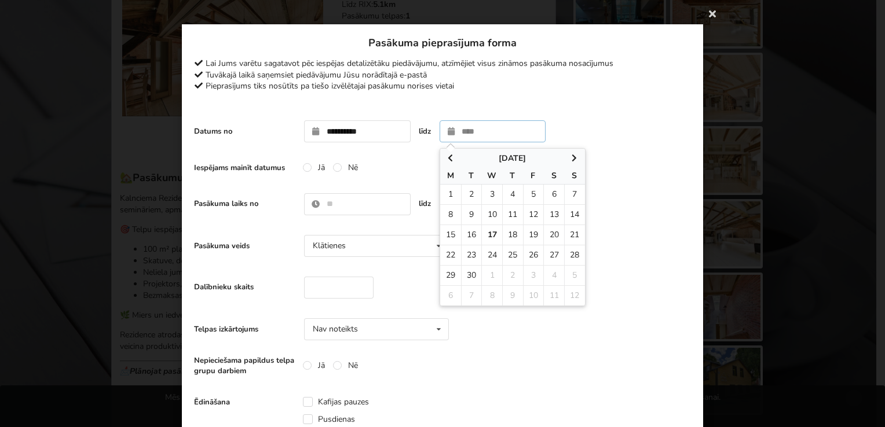
click at [570, 154] on icon at bounding box center [575, 158] width 10 height 8
click at [570, 158] on icon at bounding box center [575, 158] width 10 height 8
click at [570, 156] on icon at bounding box center [575, 158] width 10 height 8
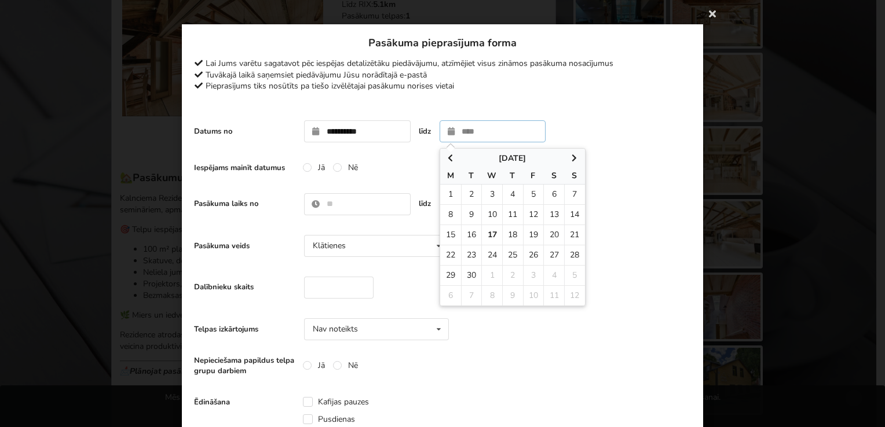
click at [570, 153] on span at bounding box center [574, 159] width 21 height 12
click at [449, 159] on icon at bounding box center [450, 158] width 10 height 8
click at [499, 139] on input "text" at bounding box center [492, 131] width 107 height 22
click at [497, 133] on input "text" at bounding box center [492, 131] width 107 height 22
click at [490, 214] on td "5" at bounding box center [491, 214] width 21 height 20
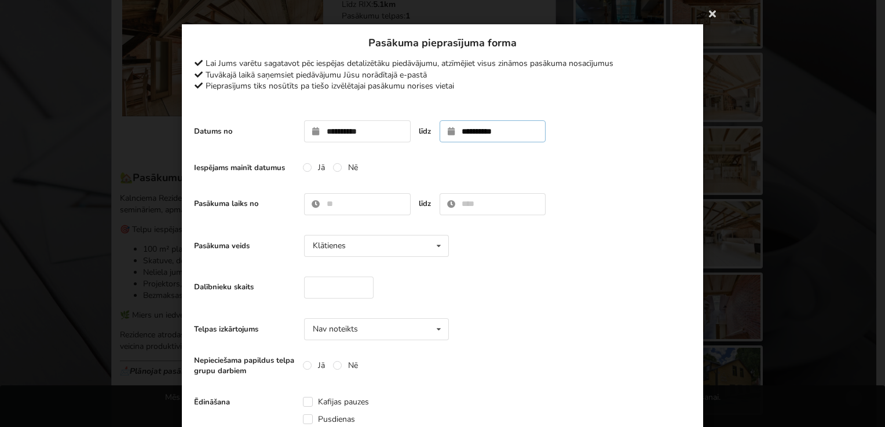
type input "**********"
click at [343, 201] on input "text" at bounding box center [357, 204] width 107 height 22
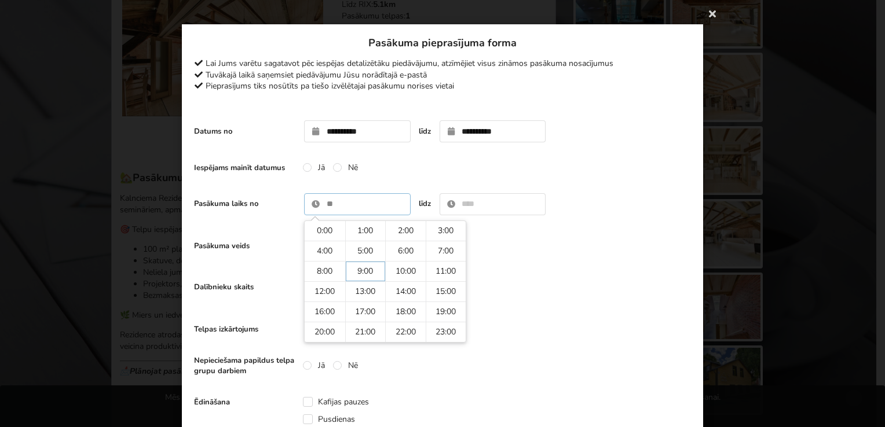
type input "****"
click at [471, 203] on input "text" at bounding box center [492, 204] width 107 height 22
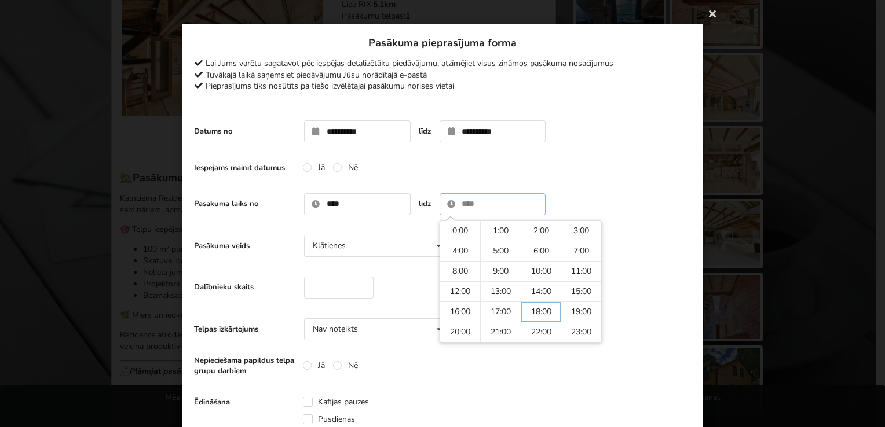
type input "*****"
click at [310, 291] on input "number" at bounding box center [338, 288] width 69 height 22
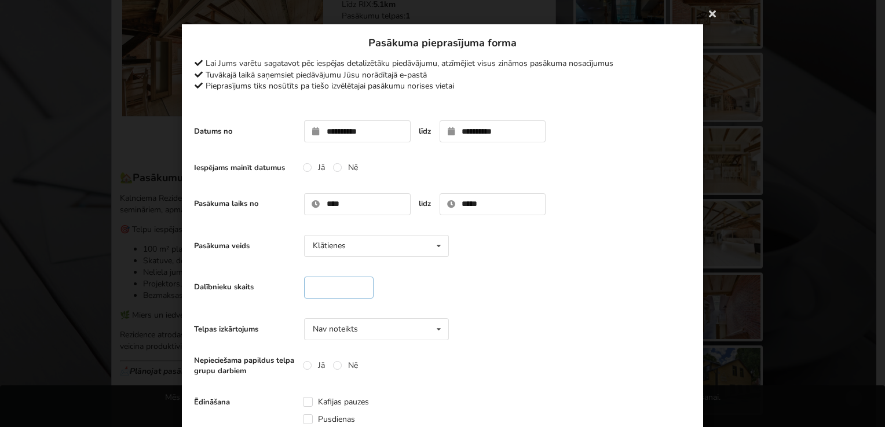
click at [359, 286] on input "*" at bounding box center [338, 288] width 69 height 22
click at [359, 285] on input "*" at bounding box center [338, 288] width 69 height 22
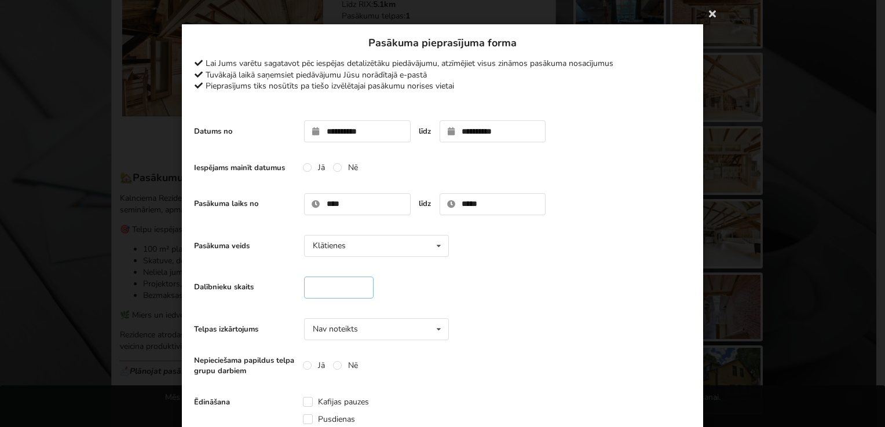
click at [359, 285] on input "*" at bounding box center [338, 288] width 69 height 22
click at [359, 284] on input "*" at bounding box center [338, 288] width 69 height 22
click at [359, 284] on input "**" at bounding box center [338, 288] width 69 height 22
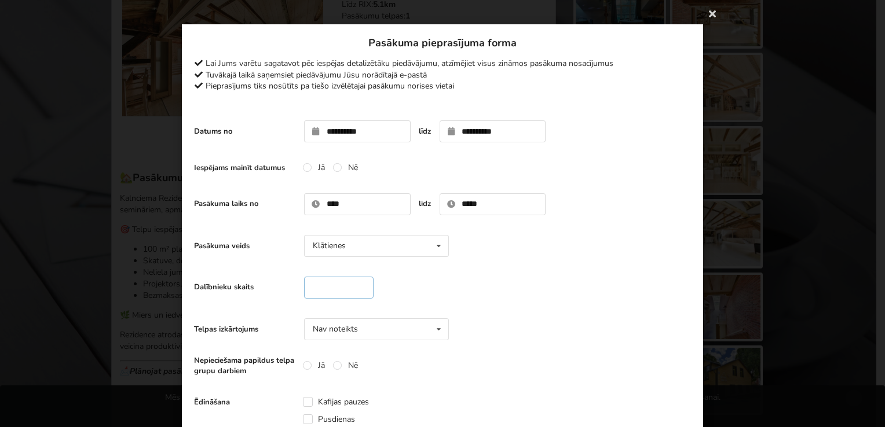
click at [359, 284] on input "**" at bounding box center [338, 288] width 69 height 22
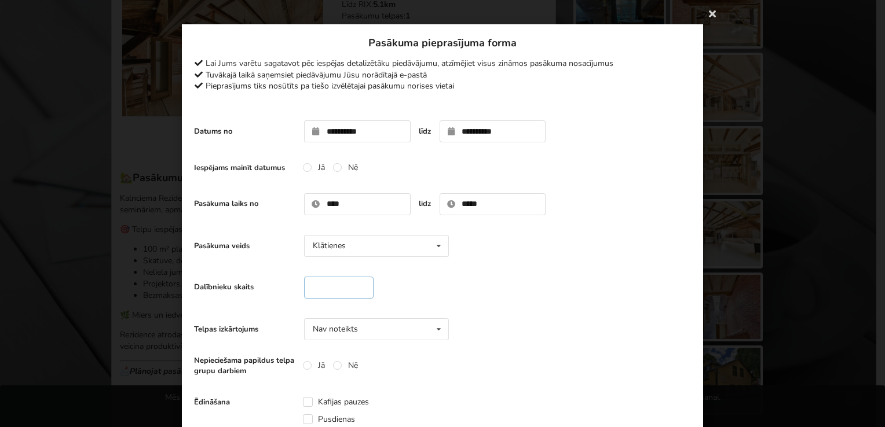
click at [359, 284] on input "**" at bounding box center [338, 288] width 69 height 22
type input "**"
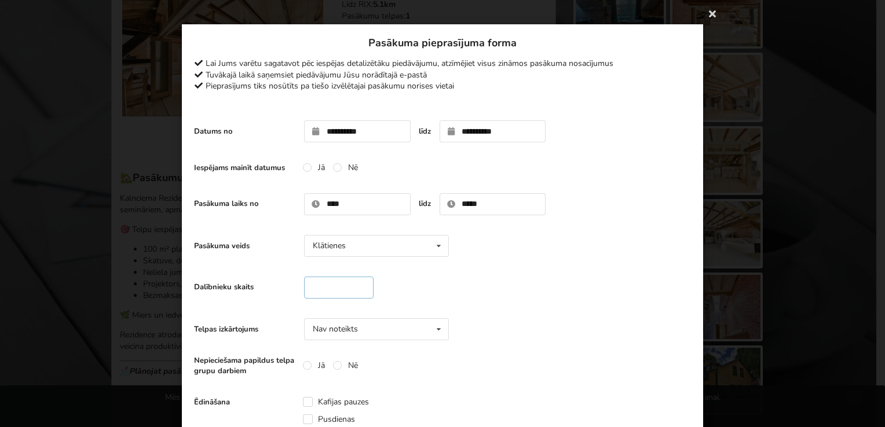
click at [359, 284] on input "**" at bounding box center [338, 288] width 69 height 22
click at [517, 314] on div "Telpas izkārtojums Nav noteikts Nav noteikts Teātris U-Veids [GEOGRAPHIC_DATA] …" at bounding box center [442, 330] width 497 height 34
click at [430, 330] on icon at bounding box center [438, 329] width 17 height 21
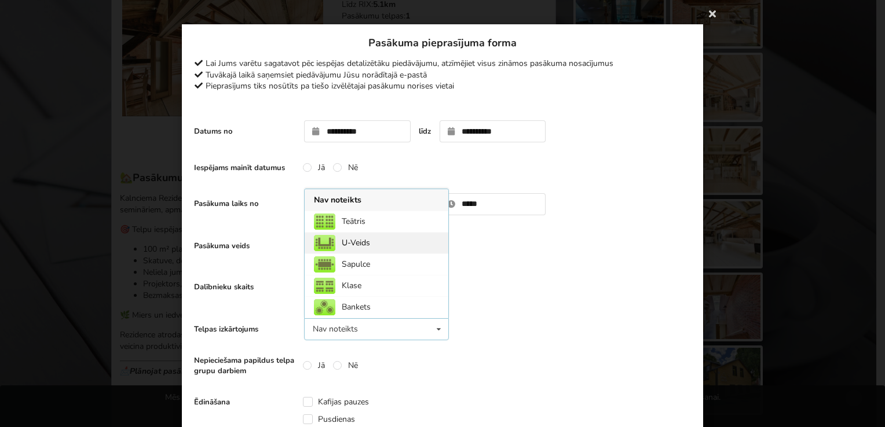
click at [408, 244] on div "U-Veids" at bounding box center [377, 242] width 144 height 21
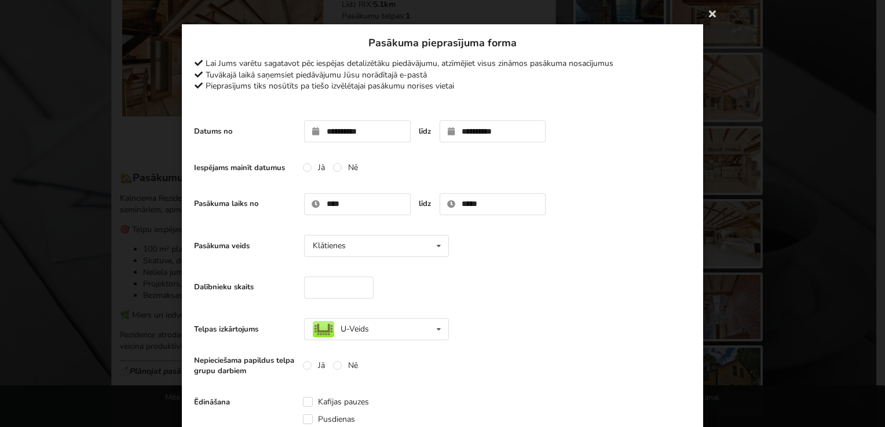
click at [509, 303] on div "Dalībnieku skaits **" at bounding box center [442, 288] width 497 height 34
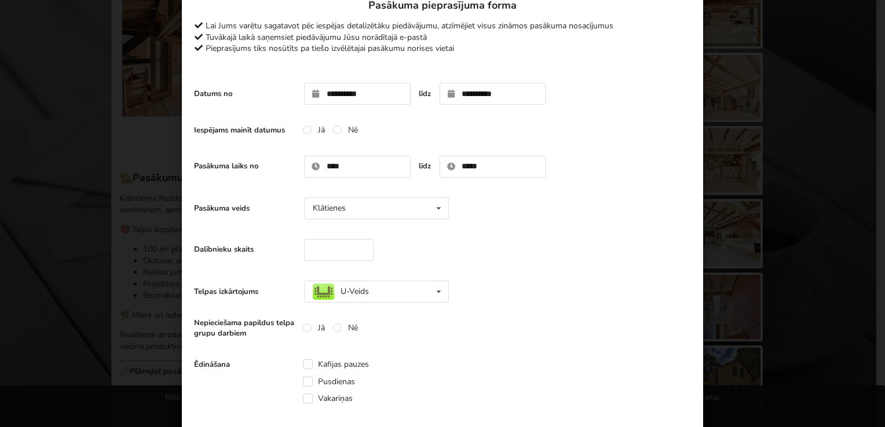
scroll to position [58, 0]
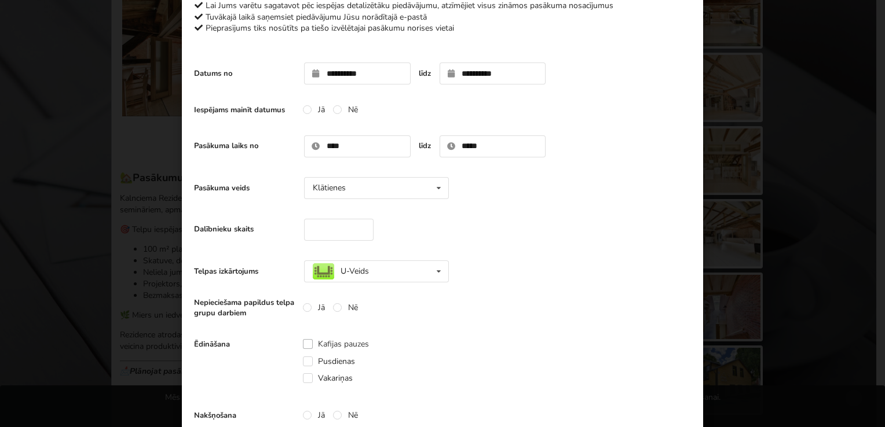
click at [358, 342] on label "Kafijas pauzes" at bounding box center [336, 344] width 66 height 10
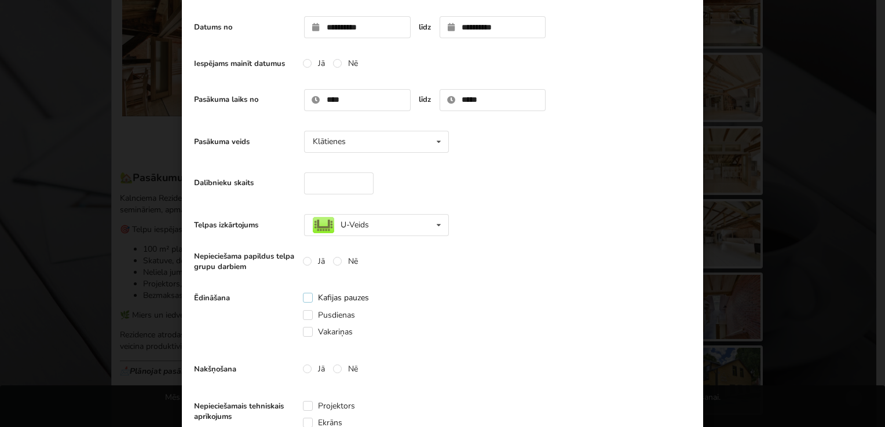
scroll to position [174, 0]
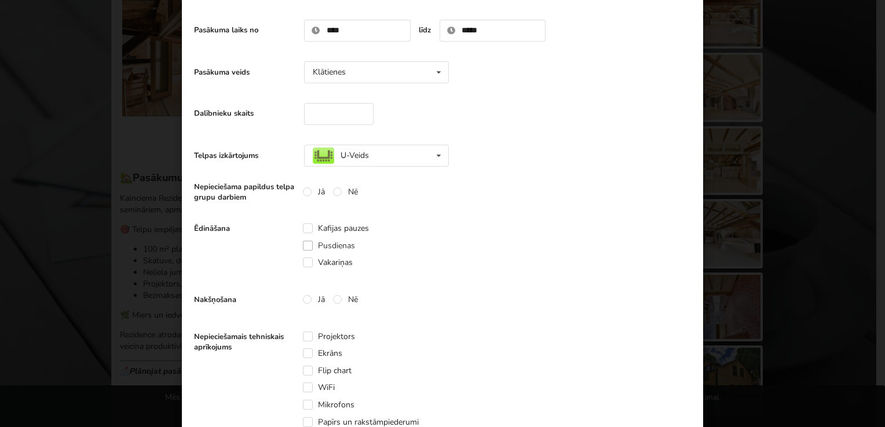
click at [333, 245] on label "Pusdienas" at bounding box center [329, 246] width 52 height 10
click at [334, 296] on label "Nē" at bounding box center [345, 300] width 25 height 10
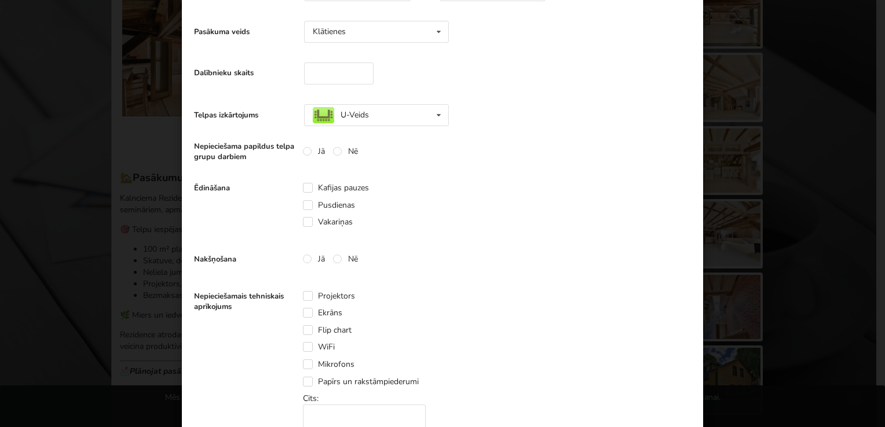
scroll to position [232, 0]
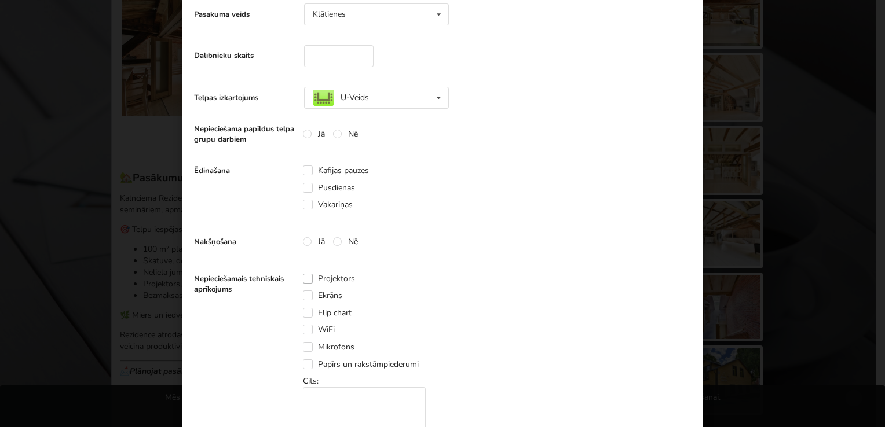
click at [336, 277] on label "Projektors" at bounding box center [329, 279] width 52 height 10
click at [329, 292] on label "Ekrāns" at bounding box center [322, 296] width 39 height 10
click at [329, 311] on label "Flip chart" at bounding box center [327, 313] width 49 height 10
click at [325, 330] on label "WiFi" at bounding box center [319, 330] width 32 height 10
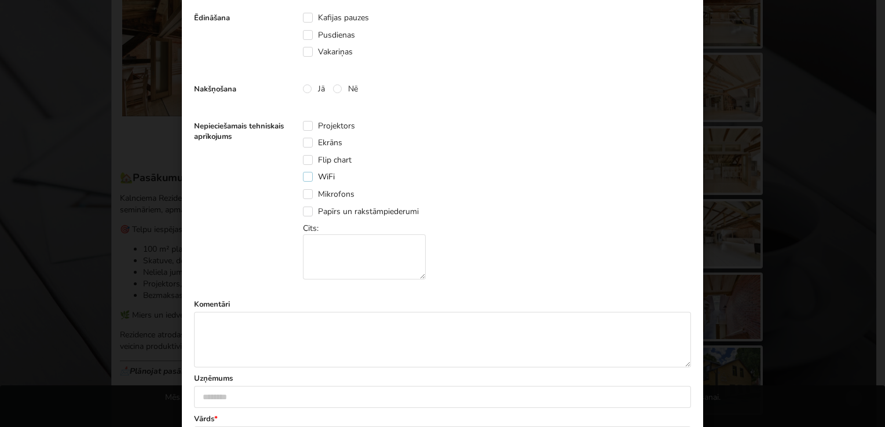
scroll to position [405, 0]
